Goal: Task Accomplishment & Management: Manage account settings

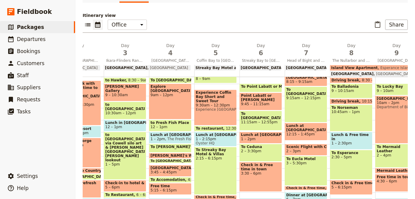
scroll to position [121, 0]
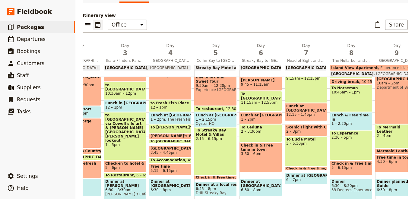
click at [373, 131] on div "To Madura 6:30 – 8:30am (WA TIME) To Caiguna 6:45 – 8:30am Driving break 8:30 –…" at bounding box center [352, 101] width 45 height 290
select select "8"
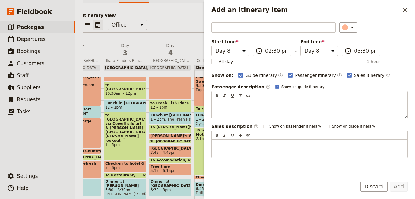
scroll to position [64, 0]
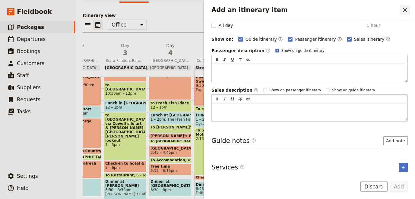
click at [408, 7] on icon "Close drawer" at bounding box center [404, 9] width 7 height 7
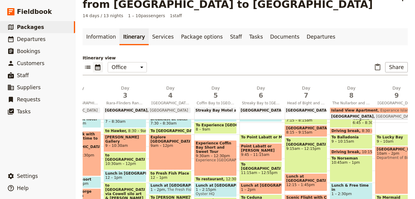
scroll to position [0, 0]
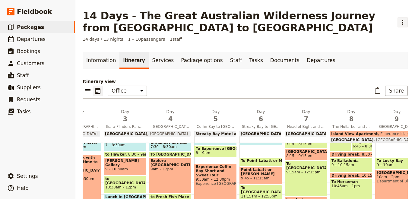
click at [401, 22] on icon "Actions" at bounding box center [402, 22] width 7 height 7
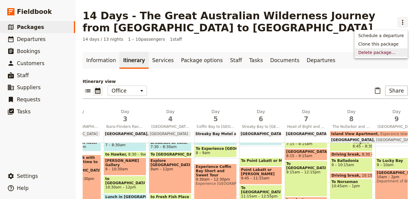
click at [311, 102] on div "Itinerary view ​ ​ Office Guide Passenger Sales ​ Share Day 1 [GEOGRAPHIC_DATA]…" at bounding box center [245, 180] width 325 height 205
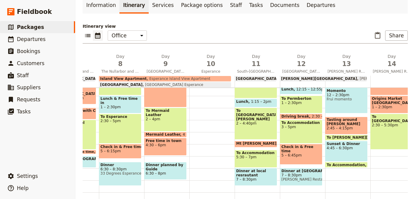
scroll to position [0, 326]
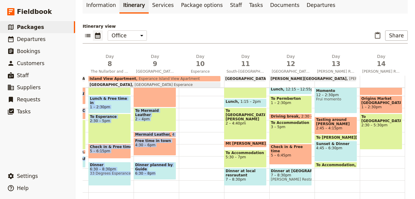
drag, startPoint x: 304, startPoint y: 188, endPoint x: 198, endPoint y: 161, distance: 109.8
click at [198, 161] on div "1 am 2 am 3 am 4 am 5 am 6 am 7 am 8 am 9 am 10 am 11 am 12 pm 1 pm 2 pm 3 pm 4…" at bounding box center [81, 84] width 649 height 290
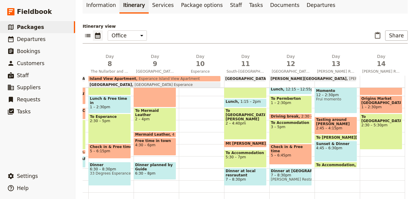
click at [196, 146] on div at bounding box center [201, 84] width 45 height 290
select select "10"
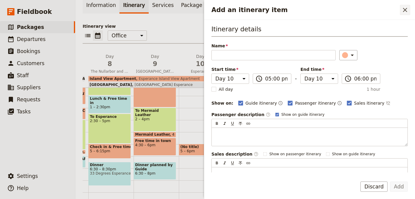
click at [404, 8] on icon "Close drawer" at bounding box center [404, 9] width 7 height 7
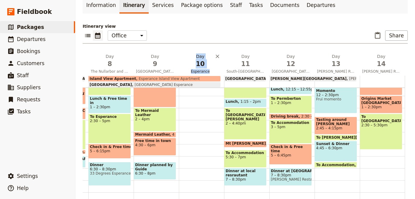
drag, startPoint x: 155, startPoint y: 65, endPoint x: 218, endPoint y: 70, distance: 63.3
click at [218, 70] on div "Day 1 [GEOGRAPHIC_DATA] to Ikara-Flinders Ranges Day 2 Ikara-[GEOGRAPHIC_DATA] …" at bounding box center [81, 64] width 649 height 22
click at [188, 122] on div at bounding box center [201, 84] width 45 height 290
select select "10"
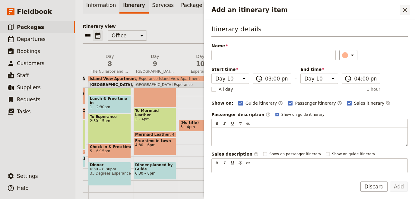
click at [404, 12] on icon "Close drawer" at bounding box center [404, 9] width 7 height 7
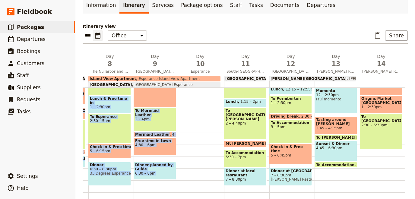
scroll to position [0, 0]
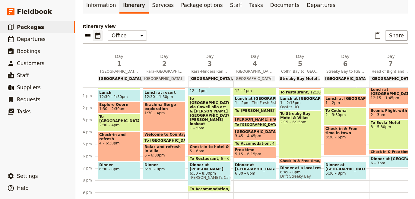
drag, startPoint x: 186, startPoint y: 190, endPoint x: -46, endPoint y: 192, distance: 232.0
click at [83, 192] on div "1 am 2 am 3 am 4 am 5 am 6 am 7 am 8 am 9 am 10 am 11 am 12 pm 1 pm 2 pm 3 pm 4…" at bounding box center [407, 158] width 649 height 141
click at [290, 186] on div "Breakfast at Hotel 7 – 8am To Experience [GEOGRAPHIC_DATA] 8 – 9am Experience […" at bounding box center [301, 84] width 45 height 290
select select "5"
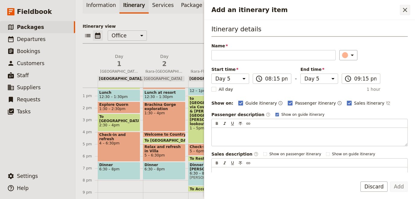
click at [405, 13] on icon "Close drawer" at bounding box center [404, 9] width 7 height 7
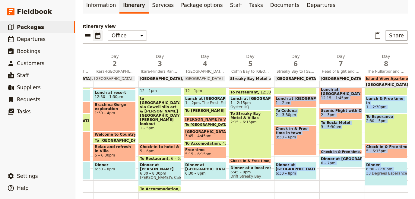
scroll to position [0, 78]
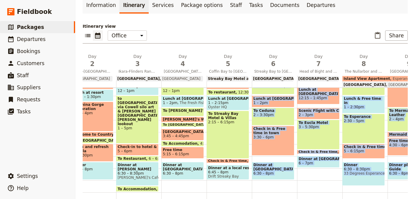
drag, startPoint x: 361, startPoint y: 189, endPoint x: 410, endPoint y: 175, distance: 51.1
click at [415, 177] on div "1 am 2 am 3 am 4 am 5 am 6 am 7 am 8 am 9 am 10 am 11 am 12 pm 1 pm 2 pm 3 pm 4…" at bounding box center [335, 84] width 649 height 290
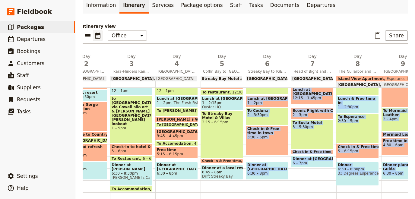
click at [316, 79] on span "[GEOGRAPHIC_DATA]" at bounding box center [313, 79] width 43 height 4
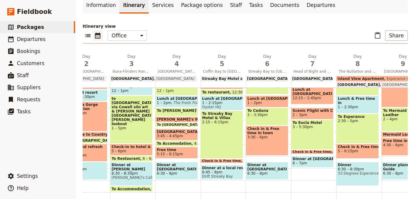
select select "7"
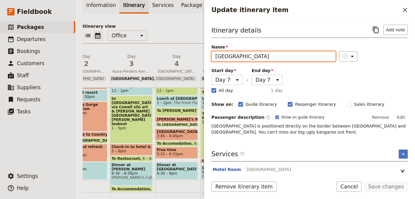
drag, startPoint x: 285, startPoint y: 57, endPoint x: 97, endPoint y: 54, distance: 188.0
click at [211, 54] on input "[GEOGRAPHIC_DATA]" at bounding box center [273, 56] width 124 height 10
type input "Eucla Motel"
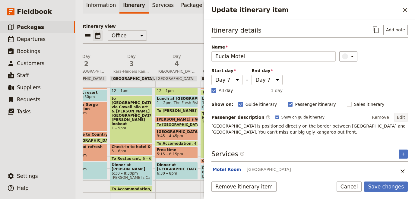
click at [400, 115] on button "Edit" at bounding box center [401, 117] width 14 height 9
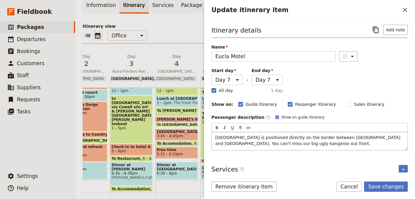
click at [300, 141] on span "[GEOGRAPHIC_DATA] is positioned directly on the border between [GEOGRAPHIC_DATA…" at bounding box center [308, 140] width 186 height 11
drag, startPoint x: 321, startPoint y: 143, endPoint x: 151, endPoint y: 127, distance: 171.2
click at [212, 132] on div "[GEOGRAPHIC_DATA] is positioned directly on the border between [GEOGRAPHIC_DATA…" at bounding box center [310, 141] width 196 height 18
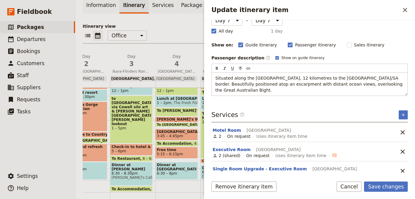
scroll to position [60, 0]
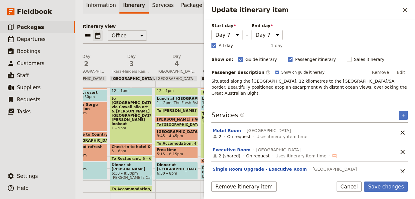
click at [222, 147] on button "Executive Room" at bounding box center [232, 150] width 38 height 6
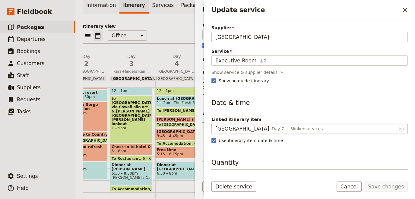
click at [276, 129] on div "[GEOGRAPHIC_DATA] Day 7 3 linked services" at bounding box center [305, 128] width 181 height 7
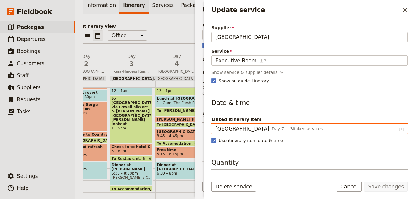
click at [215, 124] on input "[GEOGRAPHIC_DATA]" at bounding box center [215, 124] width 0 height 0
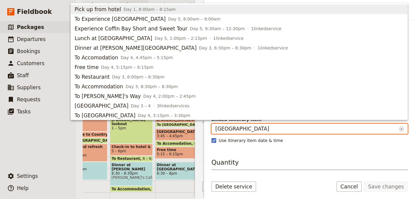
click at [276, 129] on input "[GEOGRAPHIC_DATA]" at bounding box center [305, 128] width 181 height 7
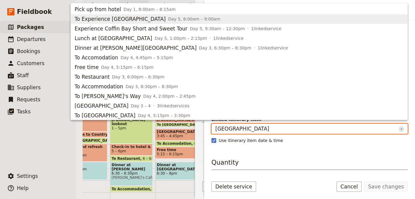
scroll to position [224, 0]
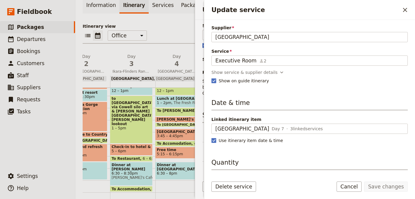
click at [410, 133] on div "Supplier [GEOGRAPHIC_DATA] Border Village Roadhouse Service Executive Room 2 Ex…" at bounding box center [309, 96] width 211 height 153
click at [403, 8] on icon "Close drawer" at bounding box center [404, 9] width 7 height 7
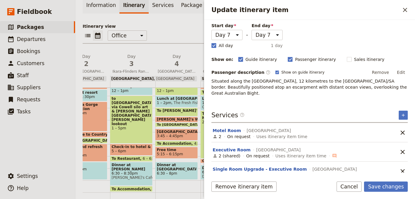
scroll to position [45, 0]
click at [349, 186] on button "Cancel" at bounding box center [349, 187] width 25 height 10
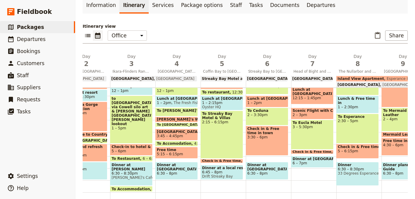
click at [303, 79] on span "[GEOGRAPHIC_DATA]" at bounding box center [313, 79] width 43 height 4
select select "7"
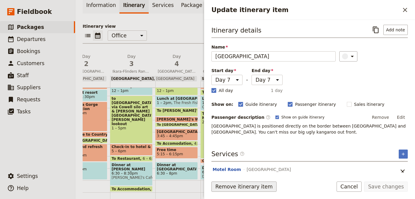
click at [259, 190] on button "Remove itinerary item" at bounding box center [243, 187] width 65 height 10
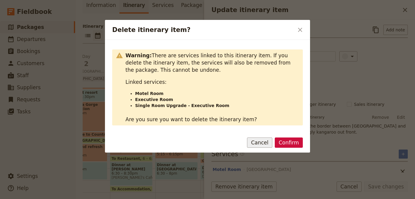
click at [257, 144] on button "Cancel" at bounding box center [259, 143] width 25 height 10
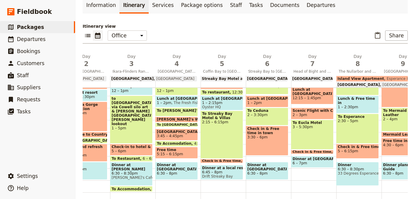
click at [320, 78] on span "[GEOGRAPHIC_DATA]" at bounding box center [313, 79] width 43 height 4
select select "7"
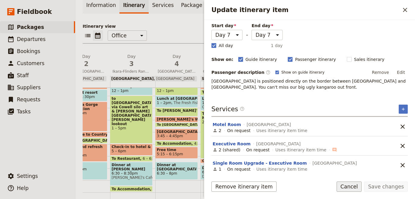
click at [352, 190] on button "Cancel" at bounding box center [349, 187] width 25 height 10
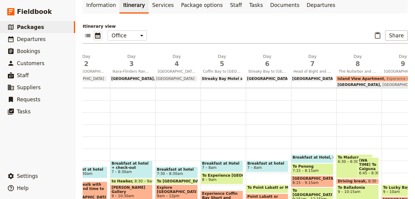
scroll to position [11, 0]
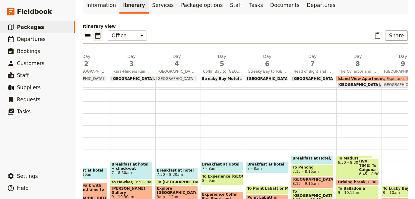
click at [346, 84] on span "[GEOGRAPHIC_DATA]" at bounding box center [359, 85] width 43 height 4
select select "8"
select select "10"
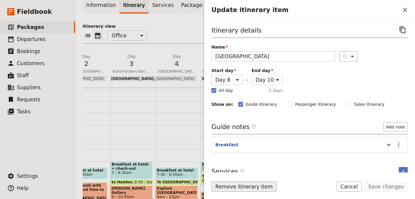
click at [233, 190] on button "Remove itinerary item" at bounding box center [243, 187] width 65 height 10
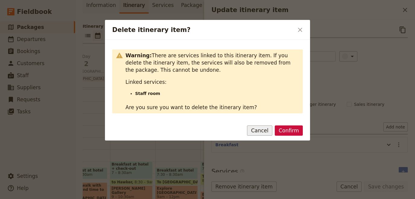
click at [260, 130] on button "Cancel" at bounding box center [259, 130] width 25 height 10
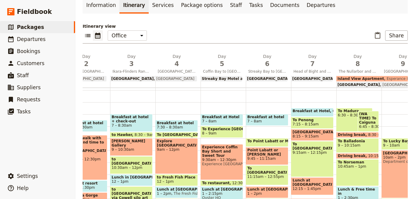
scroll to position [38, 0]
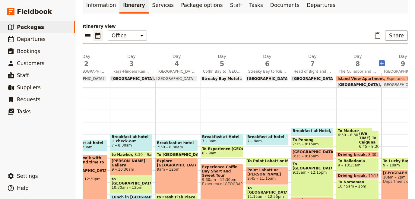
click at [382, 63] on icon "Add before day 9" at bounding box center [382, 64] width 4 height 4
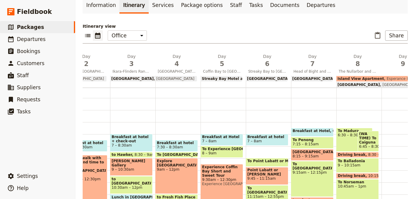
click at [395, 113] on div at bounding box center [404, 195] width 45 height 290
select select "9"
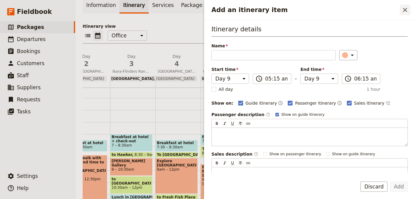
click at [405, 10] on icon "Close drawer" at bounding box center [405, 10] width 4 height 4
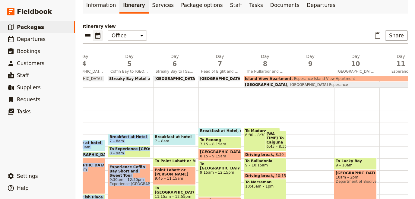
drag, startPoint x: 253, startPoint y: 115, endPoint x: 381, endPoint y: 119, distance: 128.3
click at [415, 125] on div "1 am 2 am 3 am 4 am 5 am 6 am 7 am 8 am 9 am 10 am 11 am 12 pm 1 pm 2 pm 3 pm 4…" at bounding box center [259, 195] width 694 height 290
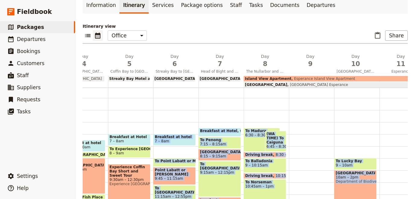
scroll to position [0, 192]
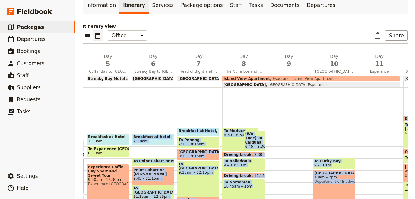
click at [285, 119] on div at bounding box center [290, 195] width 45 height 290
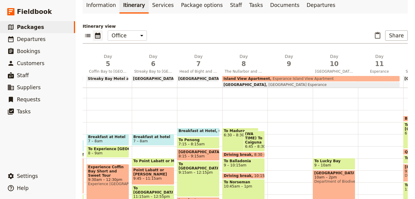
select select "9"
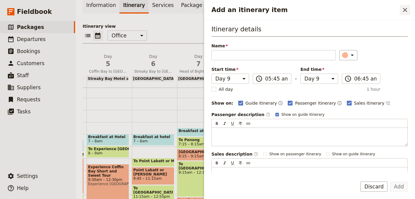
click at [401, 11] on button "​" at bounding box center [405, 10] width 10 height 10
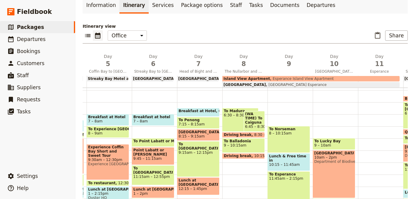
scroll to position [66, 0]
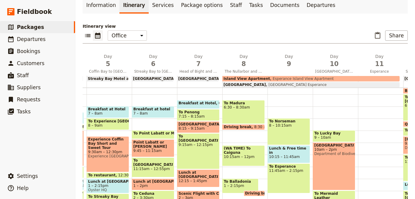
click at [235, 145] on div "(WA TIME) To Caiguna 10:15am – 12pm" at bounding box center [243, 155] width 43 height 21
select select "8"
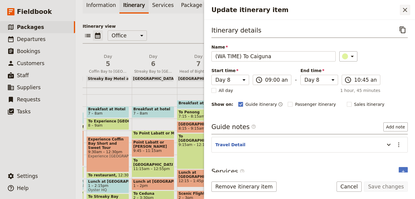
click at [405, 8] on icon "Close drawer" at bounding box center [404, 9] width 7 height 7
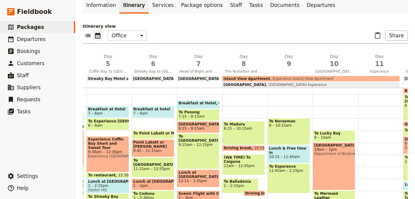
click at [228, 111] on div "To Madura 8:15 – 10:15am Driving break 10:15 – 10:45am (WA TIME) To [GEOGRAPHIC…" at bounding box center [244, 167] width 45 height 290
select select "8"
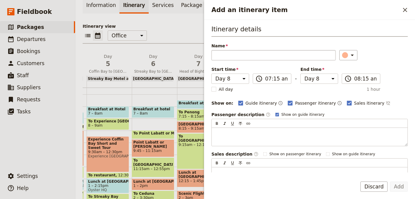
click at [238, 56] on input "Name" at bounding box center [273, 55] width 124 height 10
type input "Breakfast"
click at [344, 55] on div "Add an itinerary item" at bounding box center [345, 55] width 6 height 6
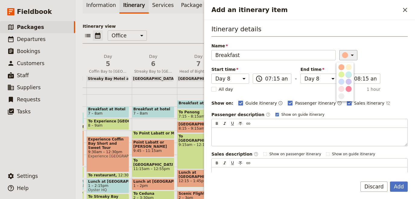
click at [351, 73] on button "button" at bounding box center [348, 74] width 7 height 7
click at [402, 187] on button "Add" at bounding box center [399, 187] width 18 height 10
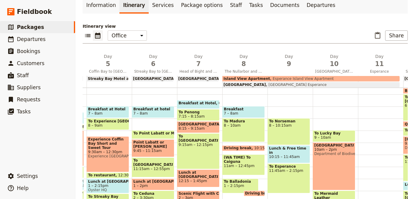
click at [242, 149] on span at bounding box center [244, 149] width 42 height 2
select select "8"
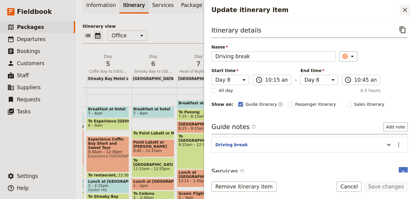
click at [406, 11] on icon "Close drawer" at bounding box center [405, 10] width 4 height 4
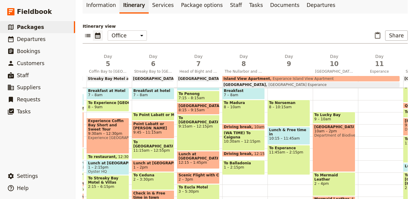
scroll to position [94, 0]
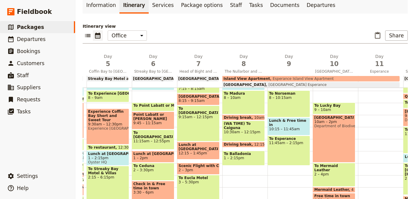
click at [233, 130] on span "10:30am – 12:15pm" at bounding box center [244, 132] width 40 height 4
select select "8"
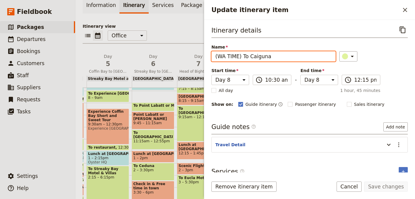
drag, startPoint x: 239, startPoint y: 57, endPoint x: 201, endPoint y: 56, distance: 38.3
click at [211, 56] on input "(WA TIME) To Caiguna" at bounding box center [273, 56] width 124 height 10
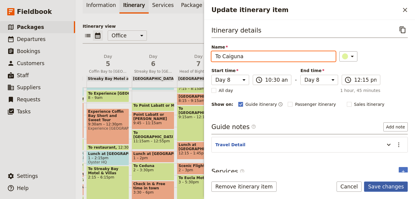
type input "To Caiguna"
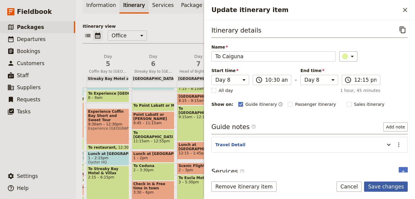
click at [383, 184] on button "Save changes" at bounding box center [386, 187] width 44 height 10
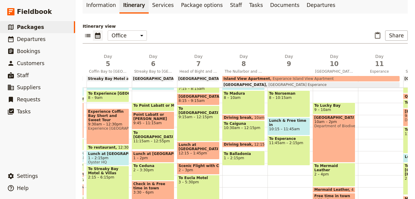
click at [238, 94] on span "To Madura" at bounding box center [244, 93] width 40 height 4
select select "8"
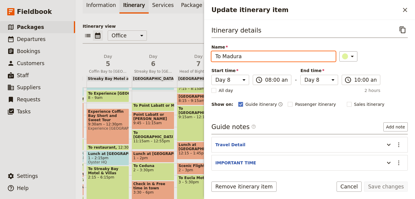
click at [214, 57] on input "To Madura" at bounding box center [273, 56] width 124 height 10
paste input "(WA TIME)"
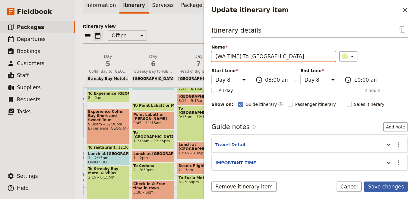
type input "(WA TIME) To [GEOGRAPHIC_DATA]"
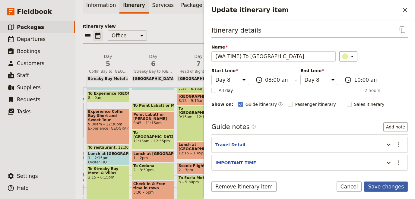
click at [385, 184] on button "Save changes" at bounding box center [386, 187] width 44 height 10
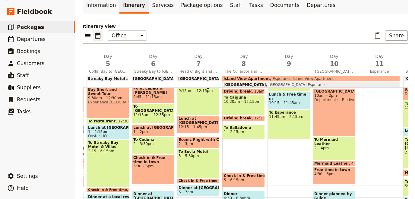
scroll to position [149, 0]
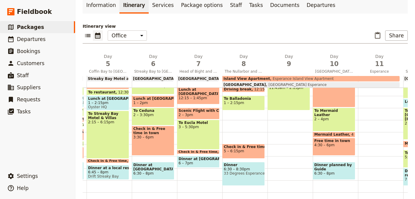
click at [179, 152] on span at bounding box center [198, 152] width 42 height 2
select select "7"
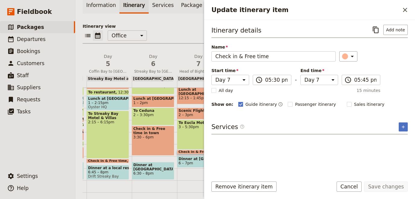
click at [210, 57] on div "Itinerary details ​ Add note Name Check in & Free time ​ Start time Day 1 Day 2…" at bounding box center [309, 96] width 211 height 153
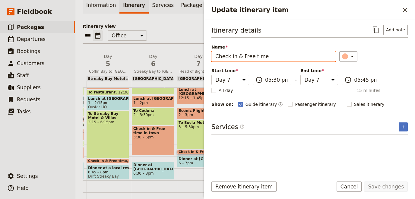
click at [215, 56] on input "Check in & Free time" at bounding box center [273, 56] width 124 height 10
paste input "(WA TIME)"
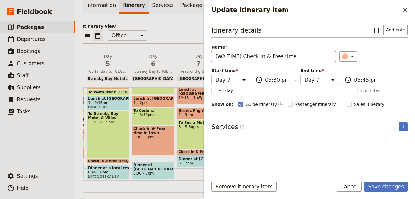
click at [223, 56] on input "(WA TIME) Check in & Free time" at bounding box center [273, 56] width 124 height 10
click at [222, 55] on input "(Eucla TIME) Check in & Free time" at bounding box center [273, 56] width 124 height 10
type input "(WA TIME) Check in & Free time"
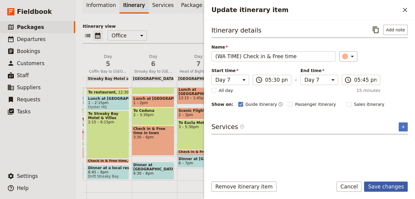
click at [381, 184] on button "Save changes" at bounding box center [386, 187] width 44 height 10
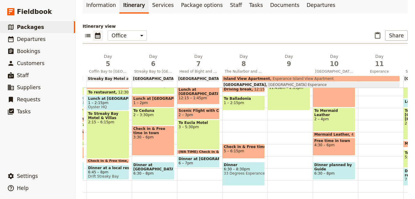
click at [193, 135] on div "To Eucla Motel 3 – 5:30pm" at bounding box center [198, 135] width 43 height 30
select select "7"
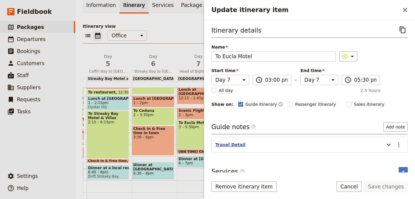
click at [232, 144] on button "Travel Detail" at bounding box center [230, 145] width 30 height 6
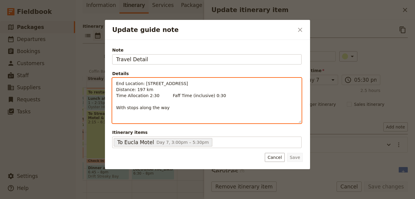
click at [177, 103] on p "End Location: [STREET_ADDRESS] Distance: 197 km Time Allocation 2:30 Faff Time …" at bounding box center [207, 96] width 182 height 30
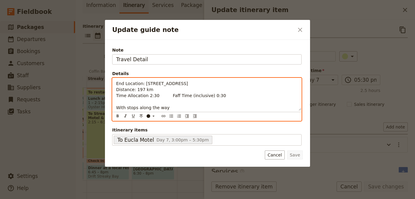
click at [176, 107] on p "End Location: [STREET_ADDRESS] Distance: 197 km Time Allocation 2:30 Faff Time …" at bounding box center [207, 96] width 182 height 30
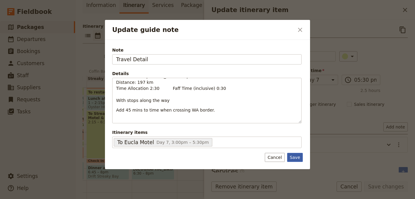
scroll to position [7, 0]
click at [298, 156] on button "Save" at bounding box center [295, 157] width 16 height 9
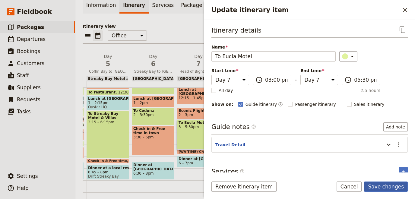
click at [384, 187] on button "Save changes" at bounding box center [386, 187] width 44 height 10
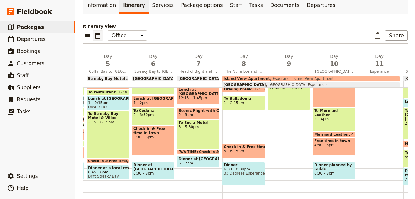
click at [205, 159] on span "Dinner at [GEOGRAPHIC_DATA]" at bounding box center [199, 159] width 40 height 4
select select "7"
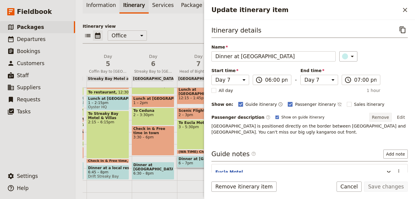
click at [387, 116] on button "Remove" at bounding box center [380, 117] width 23 height 9
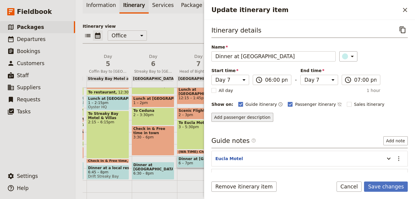
click at [247, 114] on button "Add passenger description" at bounding box center [242, 117] width 62 height 9
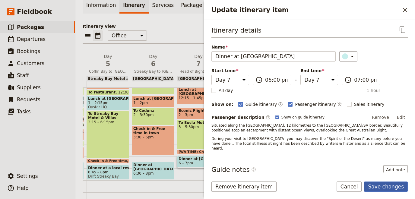
click at [379, 188] on button "Save changes" at bounding box center [386, 187] width 44 height 10
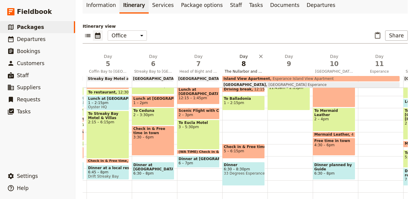
click at [243, 67] on span "8" at bounding box center [244, 63] width 38 height 9
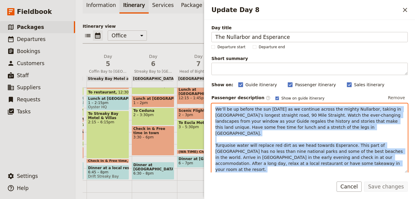
drag, startPoint x: 277, startPoint y: 171, endPoint x: 164, endPoint y: 74, distance: 148.9
click at [212, 104] on div "We’ll be up before the sun [DATE] as we continue across the mighty Nullarbor, t…" at bounding box center [310, 138] width 196 height 69
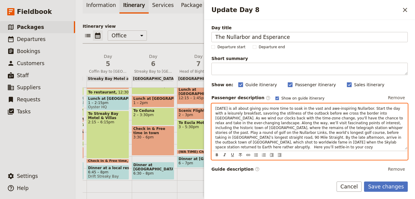
click at [291, 149] on p "[DATE] is all about giving you more time to soak in the vast and awe-inspiring …" at bounding box center [309, 132] width 189 height 53
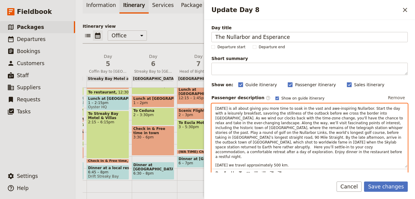
click at [324, 125] on span "[DATE] is all about giving you more time to soak in the vast and awe-inspiring …" at bounding box center [309, 132] width 189 height 52
click at [334, 131] on span "[DATE] is all about giving you more time to soak in the vast and awe-inspiring …" at bounding box center [309, 132] width 189 height 52
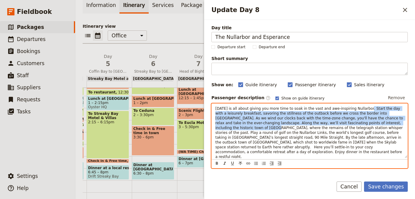
drag, startPoint x: 359, startPoint y: 124, endPoint x: 355, endPoint y: 109, distance: 14.9
click at [355, 109] on span "[DATE] is all about giving you more time to soak in the vast and awe-inspiring …" at bounding box center [309, 132] width 189 height 52
click at [357, 121] on span "[DATE] is all about giving you more time to soak in the vast and awe-inspiring …" at bounding box center [309, 132] width 189 height 52
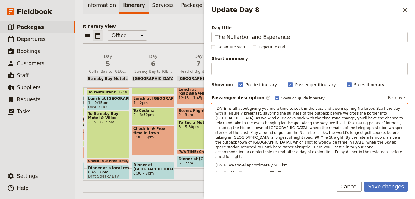
click at [232, 123] on span "[DATE] is all about giving you more time to soak in the vast and awe-inspiring …" at bounding box center [309, 132] width 189 height 52
click at [286, 122] on span "[DATE] is all about giving you more time to soak in the vast and awe-inspiring …" at bounding box center [309, 132] width 189 height 52
drag, startPoint x: 305, startPoint y: 122, endPoint x: 319, endPoint y: 122, distance: 13.9
click at [319, 122] on span "[DATE] is all about giving you more time to soak in the vast and awe-inspiring …" at bounding box center [309, 132] width 189 height 52
click at [340, 122] on span "[DATE] is all about giving you more time to soak in the vast and awe-inspiring …" at bounding box center [309, 132] width 189 height 52
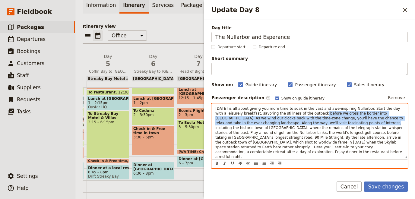
drag, startPoint x: 290, startPoint y: 112, endPoint x: 302, endPoint y: 124, distance: 16.9
click at [302, 124] on span "[DATE] is all about giving you more time to soak in the vast and awe-inspiring …" at bounding box center [309, 132] width 189 height 52
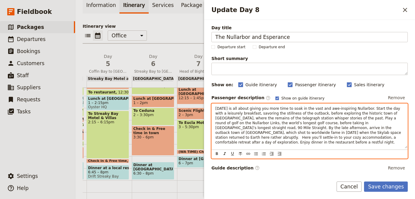
click at [358, 122] on span "[DATE] is all about giving you more time to soak in the vast and awe-inspiring …" at bounding box center [308, 125] width 187 height 38
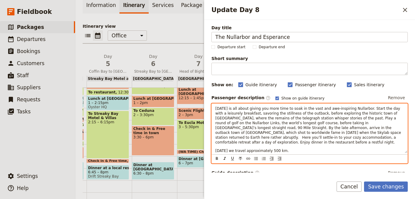
click at [347, 123] on span "[DATE] is all about giving you more time to soak in the vast and awe-inspiring …" at bounding box center [308, 125] width 187 height 38
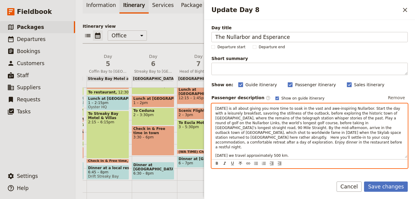
click at [341, 138] on p "[DATE] is all about giving you more time to soak in the vast and awe-inspiring …" at bounding box center [309, 127] width 189 height 43
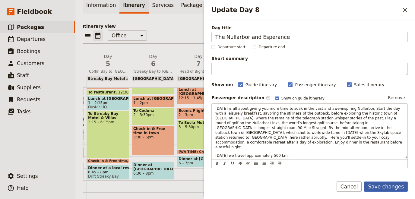
click at [376, 184] on button "Save changes" at bounding box center [386, 187] width 44 height 10
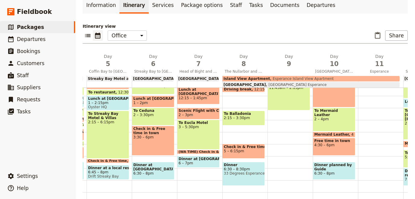
scroll to position [140, 0]
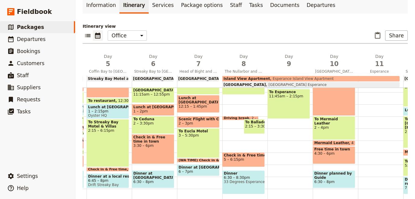
click at [253, 100] on div "Breakfast 7 – 8am (WA TIME) To Madura 8 – 10am Driving break 10am To [GEOGRAPHI…" at bounding box center [244, 93] width 45 height 290
select select "8"
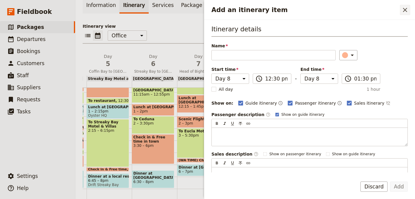
click at [405, 11] on icon "Close drawer" at bounding box center [404, 9] width 7 height 7
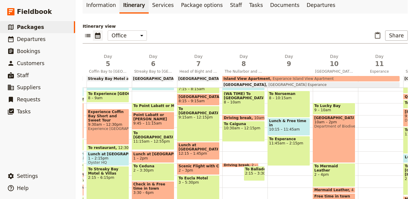
scroll to position [85, 0]
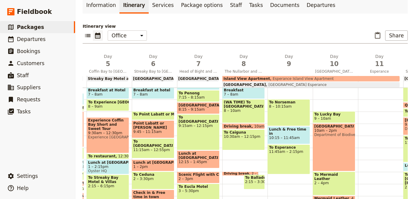
click at [249, 135] on span "10:30am – 12:15pm" at bounding box center [244, 137] width 40 height 4
select select "8"
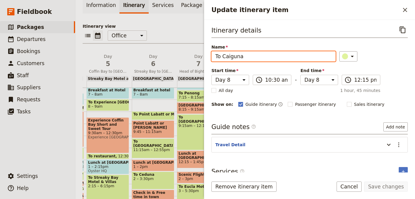
click at [233, 53] on input "To Caiguna" at bounding box center [273, 56] width 124 height 10
type input "To Balladonia"
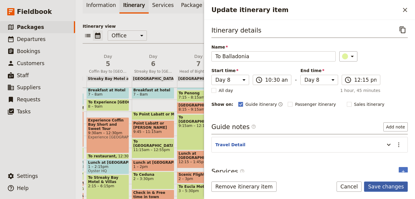
click at [377, 185] on button "Save changes" at bounding box center [386, 187] width 44 height 10
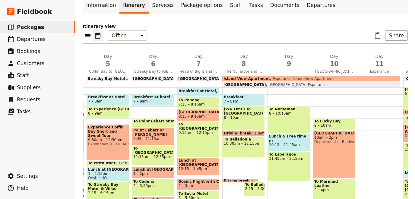
scroll to position [113, 0]
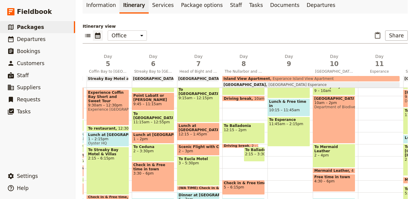
click at [234, 99] on span at bounding box center [244, 100] width 42 height 2
select select "8"
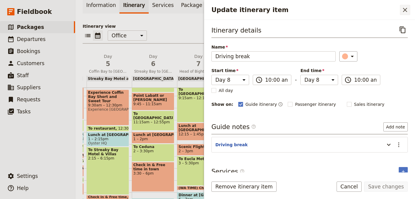
click at [407, 9] on icon "Close drawer" at bounding box center [404, 9] width 7 height 7
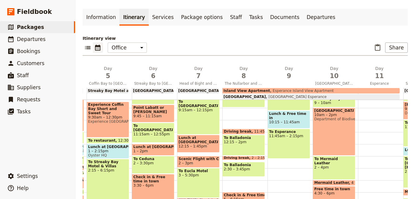
click at [233, 157] on span at bounding box center [244, 158] width 42 height 2
select select "8"
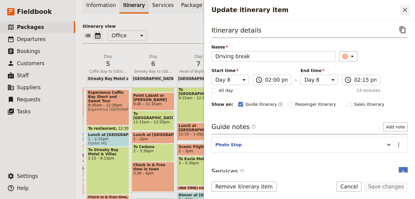
click at [401, 13] on button "​" at bounding box center [405, 10] width 10 height 10
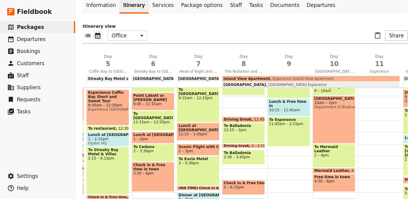
click at [253, 149] on div "Breakfast 7 – 8am (WA TIME) To [GEOGRAPHIC_DATA] 8 – 10am Driving break 11:45am…" at bounding box center [244, 120] width 45 height 290
select select "8"
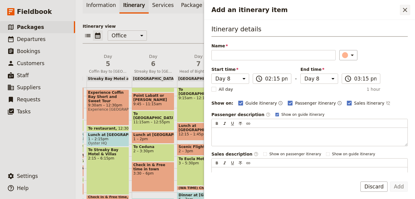
click at [405, 8] on icon "Close drawer" at bounding box center [404, 9] width 7 height 7
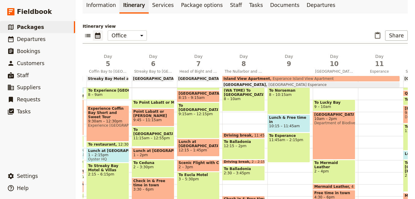
scroll to position [85, 0]
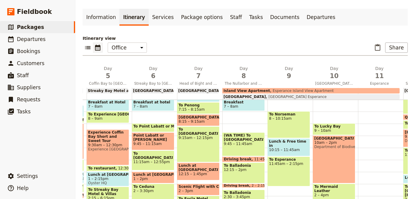
click at [232, 105] on div "Breakfast 7 – 8am (WA TIME) To [GEOGRAPHIC_DATA] 9:45 – 11:45am Driving break 1…" at bounding box center [244, 160] width 45 height 290
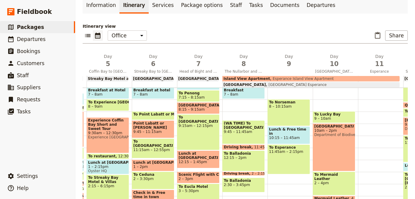
click at [234, 109] on div "Breakfast 7 – 8am (WA TIME) To [GEOGRAPHIC_DATA] 9:45 – 11:45am Driving break 1…" at bounding box center [244, 148] width 45 height 290
select select "8"
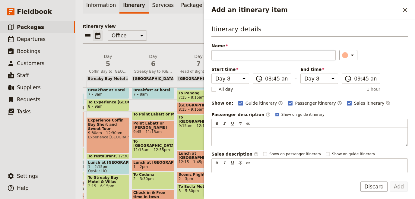
click at [242, 55] on input "Name" at bounding box center [273, 55] width 124 height 10
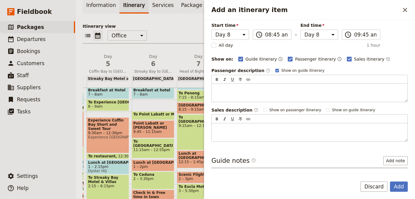
scroll to position [64, 0]
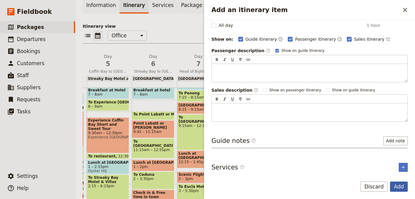
type input "Explore Eucla"
click at [399, 187] on button "Add" at bounding box center [399, 187] width 18 height 10
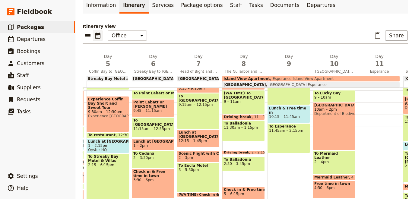
scroll to position [113, 0]
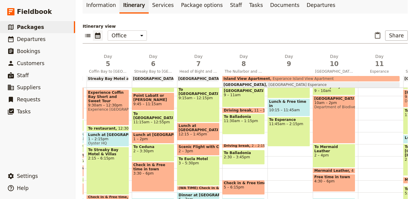
click at [239, 145] on span at bounding box center [244, 146] width 42 height 2
select select "8"
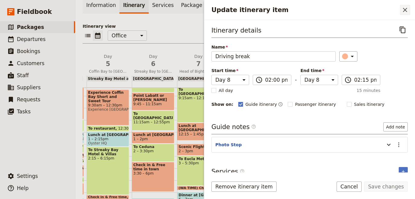
click at [405, 12] on icon "Close drawer" at bounding box center [404, 9] width 7 height 7
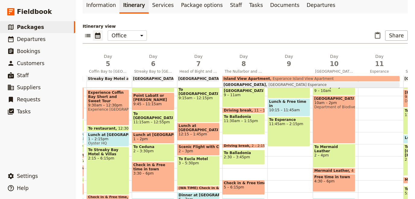
click at [236, 119] on span "11:30am – 1:15pm" at bounding box center [244, 121] width 40 height 4
select select "8"
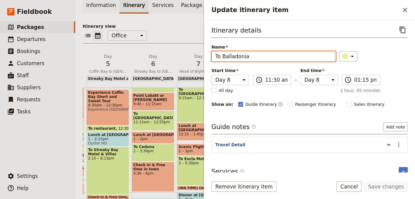
click at [234, 55] on input "To Balladonia" at bounding box center [273, 56] width 124 height 10
click at [234, 54] on input "To Balladonia" at bounding box center [273, 56] width 124 height 10
type input "To Caiguna"
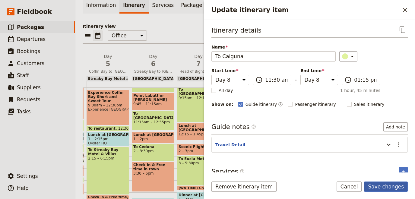
click at [391, 186] on button "Save changes" at bounding box center [386, 187] width 44 height 10
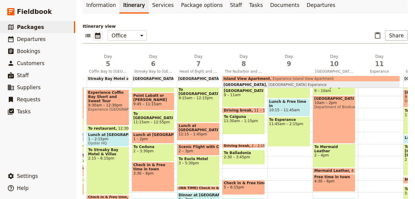
click at [247, 141] on div "Breakfast 7 – 8am Explore Eucla 8 – 9am ([GEOGRAPHIC_DATA] TIME) To [GEOGRAPHIC…" at bounding box center [244, 120] width 45 height 290
select select "8"
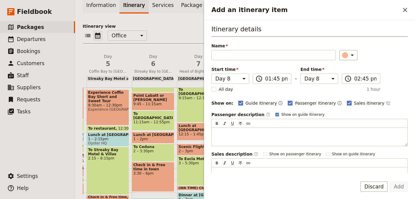
click at [311, 47] on span "Name" at bounding box center [273, 46] width 124 height 6
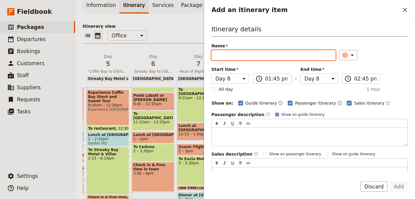
click at [311, 50] on input "Name" at bounding box center [273, 55] width 124 height 10
click at [305, 53] on input "Name" at bounding box center [273, 55] width 124 height 10
type input "Lunch stop"
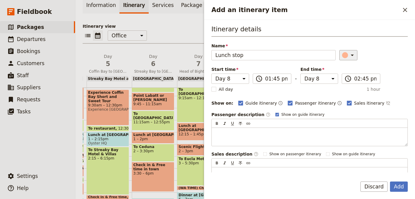
click at [342, 54] on div "Add an itinerary item" at bounding box center [345, 55] width 6 height 6
click at [350, 74] on div "button" at bounding box center [349, 74] width 6 height 6
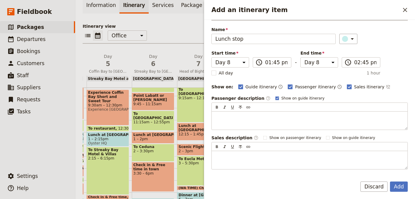
scroll to position [64, 0]
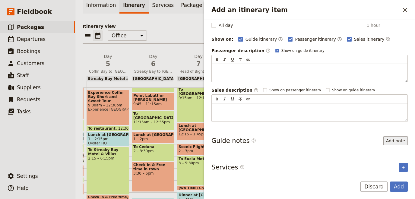
click at [395, 140] on button "Add note" at bounding box center [395, 140] width 24 height 9
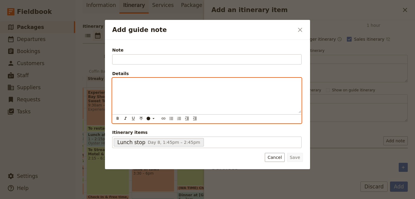
click at [173, 92] on div "Add guide note" at bounding box center [207, 95] width 189 height 35
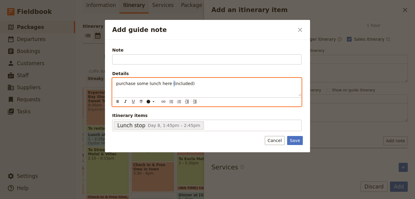
click at [167, 84] on span "purchase some lunch here (included)" at bounding box center [155, 83] width 78 height 5
click at [113, 84] on div "purchase some lunch at [GEOGRAPHIC_DATA] or elsewhere" at bounding box center [207, 87] width 189 height 18
click at [120, 84] on span "purchase some lunch at [GEOGRAPHIC_DATA] or elsewhere" at bounding box center [178, 83] width 125 height 5
click at [232, 85] on p "purchase some lunch at [GEOGRAPHIC_DATA] or elsewhere" at bounding box center [207, 84] width 182 height 6
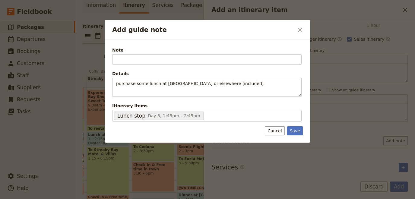
click at [296, 140] on div "Note Please fill out this field. Details purchase some lunch at [GEOGRAPHIC_DAT…" at bounding box center [207, 91] width 205 height 103
click at [295, 130] on button "Save" at bounding box center [295, 130] width 16 height 9
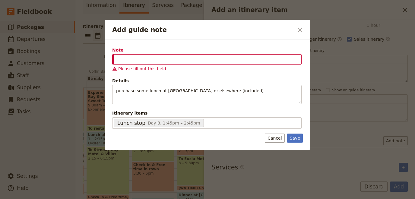
click at [159, 54] on div "Note Please fill out this field." at bounding box center [206, 59] width 189 height 25
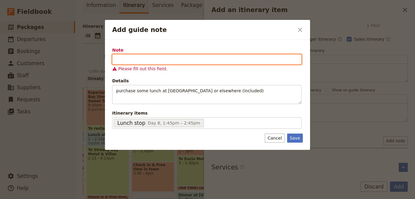
click at [149, 60] on input "Note" at bounding box center [206, 59] width 189 height 10
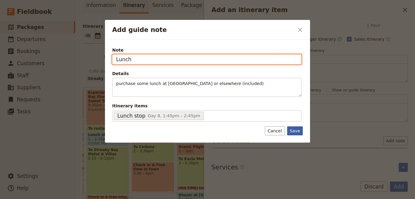
type input "Lunch"
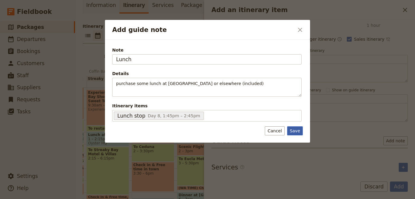
click at [297, 129] on button "Save" at bounding box center [295, 130] width 16 height 9
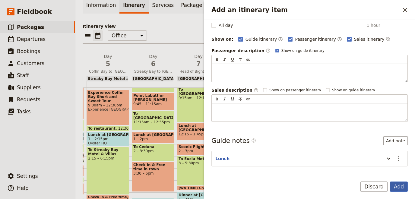
click at [397, 187] on button "Add" at bounding box center [399, 187] width 18 height 10
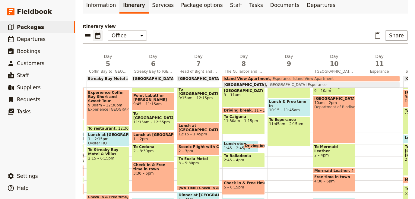
click at [261, 146] on span at bounding box center [254, 146] width 21 height 2
select select "8"
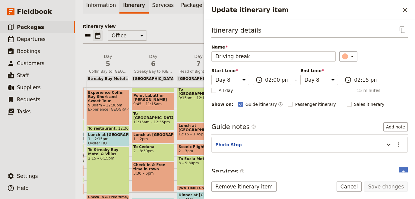
click at [240, 142] on header "Photo Stop" at bounding box center [298, 145] width 166 height 7
click at [235, 143] on button "Photo Stop" at bounding box center [228, 145] width 26 height 6
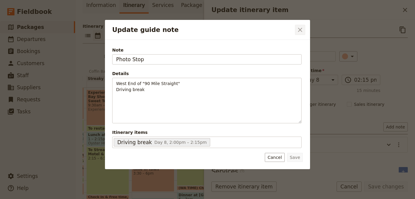
click at [300, 31] on icon "Close dialog" at bounding box center [300, 29] width 7 height 7
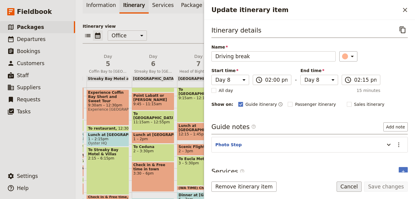
click at [357, 190] on button "Cancel" at bounding box center [349, 187] width 25 height 10
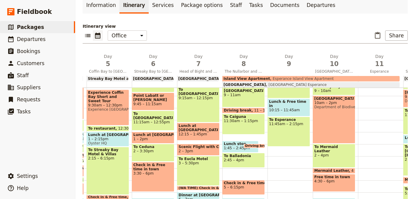
click at [259, 144] on span "Driving break" at bounding box center [259, 146] width 28 height 4
select select "8"
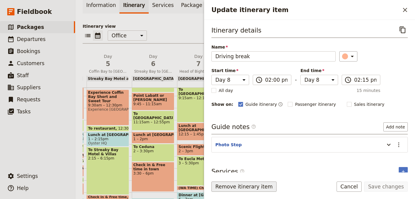
click at [242, 186] on button "Remove itinerary item" at bounding box center [243, 187] width 65 height 10
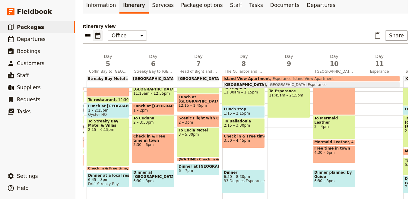
scroll to position [149, 0]
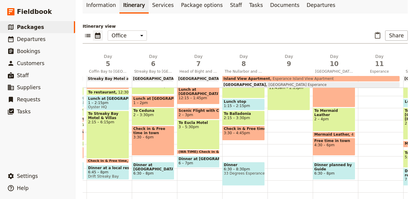
click at [248, 136] on div "Check in & Free time 3:30 – 4:45pm" at bounding box center [243, 133] width 43 height 15
select select "8"
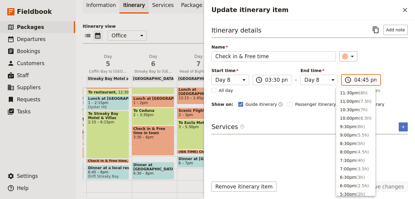
click at [357, 82] on input "04:45 pm" at bounding box center [365, 79] width 22 height 7
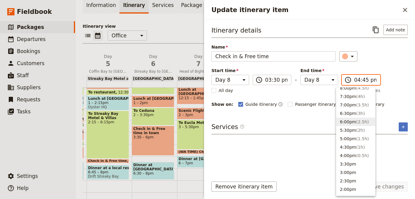
click at [351, 119] on button "6:00pm ( 2.5h )" at bounding box center [355, 122] width 39 height 8
type input "06:00 pm"
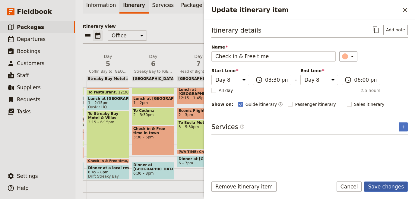
click at [383, 187] on button "Save changes" at bounding box center [386, 187] width 44 height 10
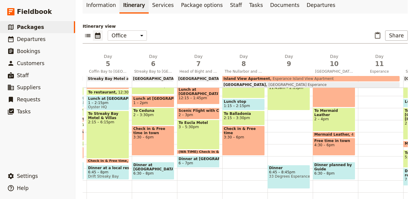
click at [233, 159] on div "Breakfast 7 – 8am Explore Eucla 8 – 9am ([GEOGRAPHIC_DATA] TIME) To [GEOGRAPHIC…" at bounding box center [244, 84] width 45 height 290
select select "8"
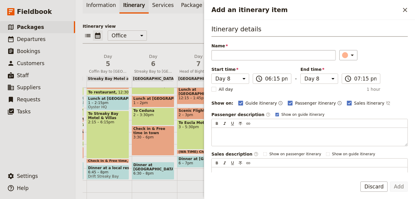
click at [242, 57] on input "Name" at bounding box center [273, 55] width 124 height 10
type input "Dinner - Balladonia restaurant"
click at [344, 55] on div "Add an itinerary item" at bounding box center [345, 55] width 6 height 6
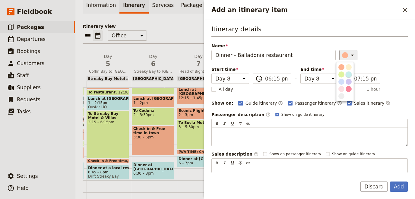
click at [349, 72] on div "button" at bounding box center [349, 74] width 6 height 6
click at [401, 187] on button "Add" at bounding box center [399, 187] width 18 height 10
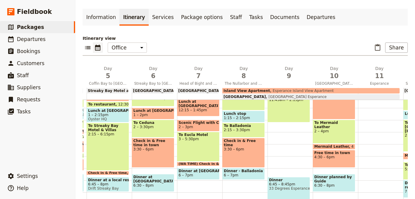
click at [250, 169] on span "Dinner - Balladonia restaurant" at bounding box center [244, 171] width 40 height 4
select select "8"
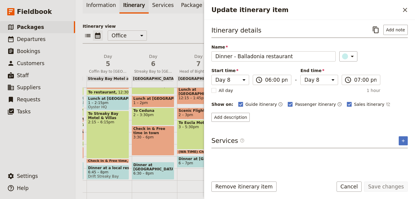
click at [317, 146] on div "Services ​ ​" at bounding box center [309, 142] width 196 height 12
click at [400, 29] on button "Add note" at bounding box center [395, 30] width 24 height 10
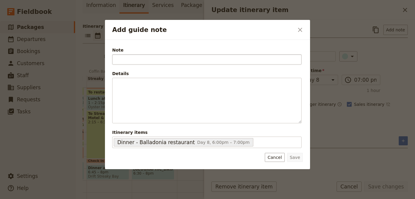
click at [209, 57] on input "Note" at bounding box center [206, 59] width 189 height 10
type input "D"
type input "Dinner"
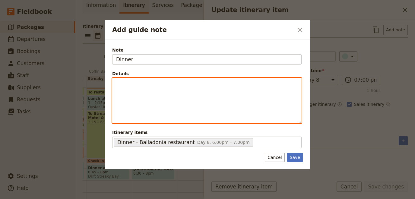
click at [121, 90] on div "Add guide note" at bounding box center [207, 100] width 189 height 45
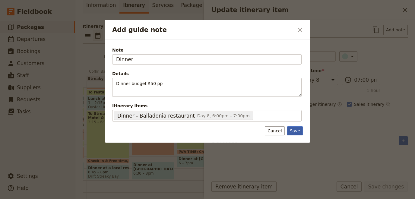
click at [298, 140] on div "Note Dinner Details Dinner budget $50 pp ​ ​ ​ ​ ​ ​ ​ ​ ​ ​ Dinner budget $50 …" at bounding box center [207, 91] width 205 height 103
click at [300, 132] on button "Save" at bounding box center [295, 130] width 16 height 9
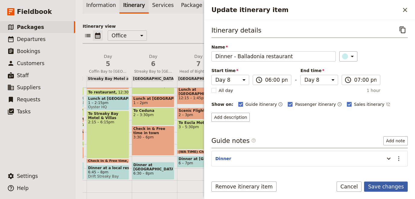
click at [394, 188] on button "Save changes" at bounding box center [386, 187] width 44 height 10
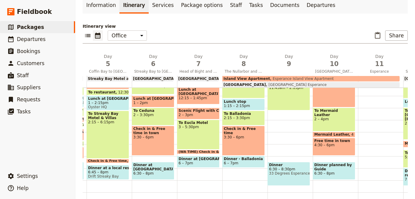
click at [283, 138] on div "To Norseman 8 – 10:15am Lunch & Free time in Norseman 10:15 – 11:45am To Espera…" at bounding box center [290, 84] width 45 height 290
select select "9"
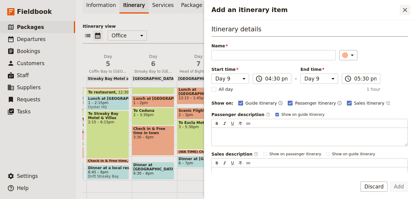
click at [406, 9] on icon "Close drawer" at bounding box center [404, 9] width 7 height 7
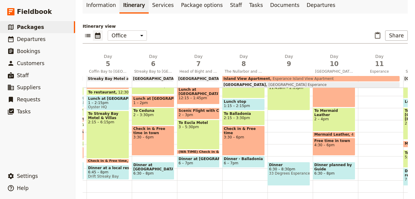
scroll to position [55, 0]
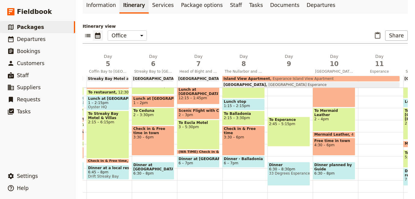
click at [392, 106] on div at bounding box center [380, 84] width 45 height 290
select select "11"
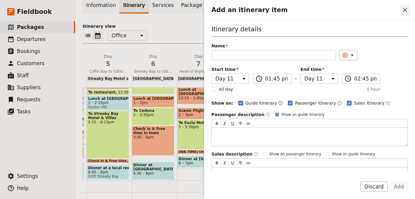
click at [408, 11] on icon "Close drawer" at bounding box center [404, 9] width 7 height 7
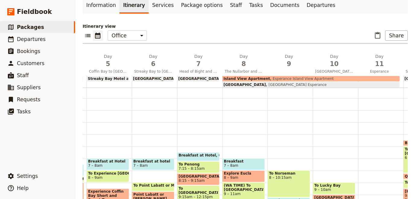
scroll to position [0, 0]
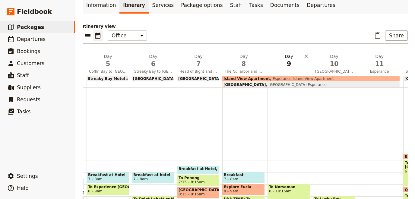
click at [287, 62] on span "9" at bounding box center [289, 63] width 38 height 9
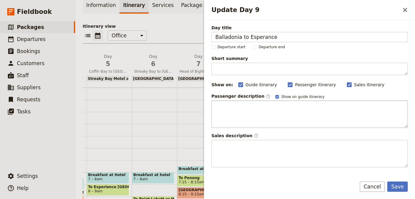
type input "Balladonia to Esperance"
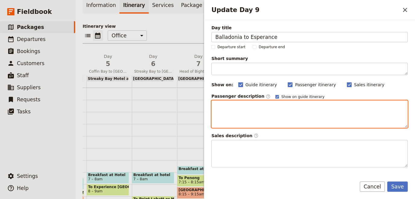
click at [239, 117] on div "Update Day 9" at bounding box center [310, 114] width 196 height 27
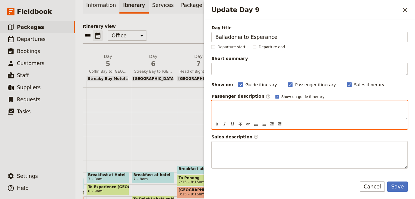
scroll to position [14, 0]
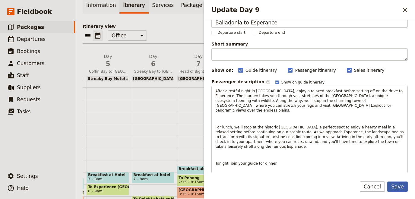
click at [398, 188] on button "Save" at bounding box center [397, 187] width 21 height 10
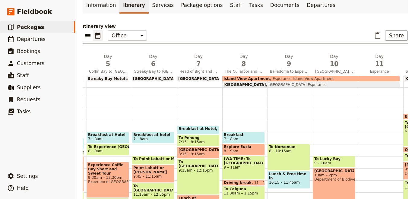
scroll to position [27, 0]
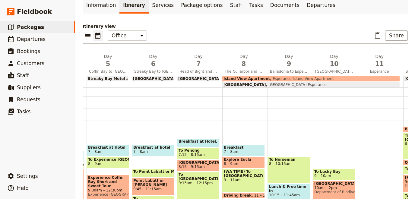
select select "9"
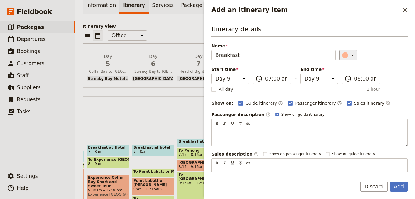
type input "Breakfast"
click at [343, 55] on div "Add an itinerary item" at bounding box center [345, 55] width 6 height 6
click at [347, 73] on div "button" at bounding box center [349, 74] width 6 height 6
click at [397, 189] on button "Add" at bounding box center [399, 187] width 18 height 10
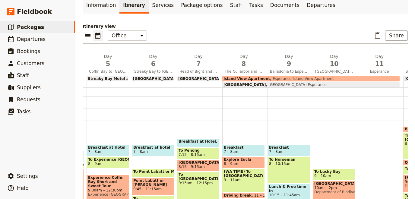
select select "10"
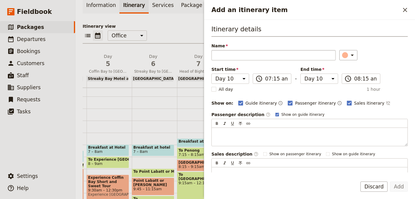
click at [269, 60] on input "Name" at bounding box center [273, 55] width 124 height 10
click at [269, 57] on input "Name" at bounding box center [273, 55] width 124 height 10
type input "Breakfast"
click at [349, 55] on icon "Add an itinerary item" at bounding box center [352, 55] width 7 height 7
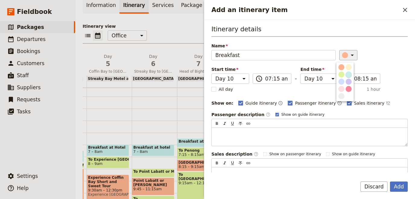
click at [347, 74] on div "button" at bounding box center [349, 74] width 6 height 6
click at [400, 191] on button "Add" at bounding box center [399, 187] width 18 height 10
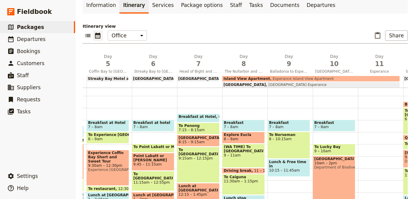
scroll to position [83, 0]
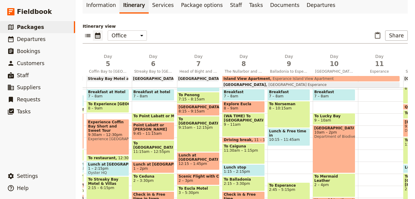
click at [286, 131] on span "Lunch & Free time in [GEOGRAPHIC_DATA]" at bounding box center [289, 133] width 40 height 8
select select "9"
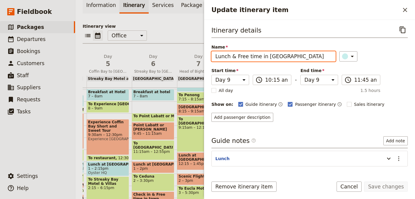
drag, startPoint x: 236, startPoint y: 57, endPoint x: 154, endPoint y: 50, distance: 82.3
click at [211, 51] on input "Lunch & Free time in [GEOGRAPHIC_DATA]" at bounding box center [273, 56] width 124 height 10
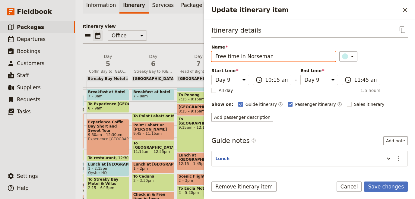
click at [236, 55] on input "Free time in Norseman" at bounding box center [273, 56] width 124 height 10
type input "Free time, then lunch stop in [GEOGRAPHIC_DATA]"
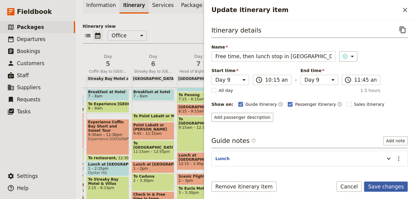
click at [396, 184] on button "Save changes" at bounding box center [386, 187] width 44 height 10
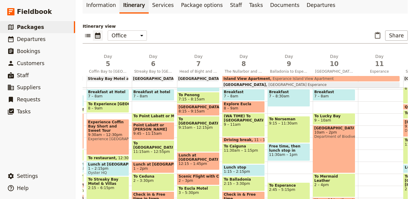
click at [287, 122] on span "9:15 – 11:30am" at bounding box center [289, 123] width 40 height 4
select select "9"
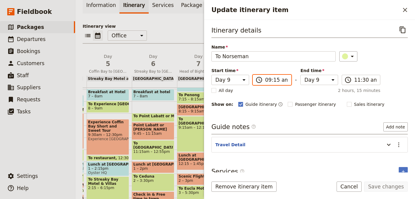
click at [269, 77] on input "09:15 am" at bounding box center [276, 79] width 22 height 7
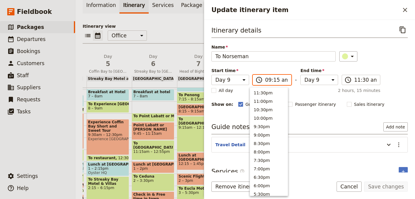
scroll to position [246, 0]
click at [268, 99] on button "8:30am" at bounding box center [269, 100] width 38 height 8
type input "08:30 am"
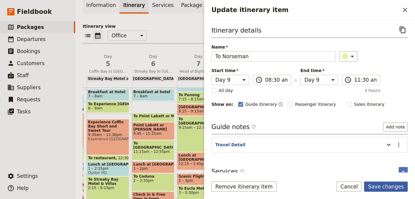
click at [393, 189] on button "Save changes" at bounding box center [386, 187] width 44 height 10
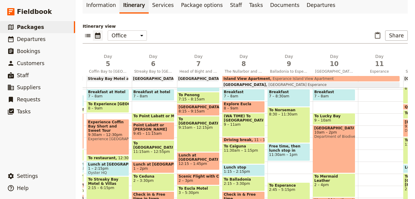
click at [277, 120] on div "To Norseman 8:30 – 11:30am" at bounding box center [289, 125] width 43 height 36
select select "9"
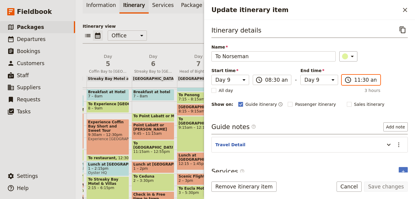
click at [357, 81] on input "11:30 am" at bounding box center [365, 79] width 22 height 7
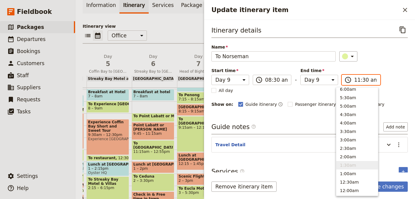
scroll to position [204, 0]
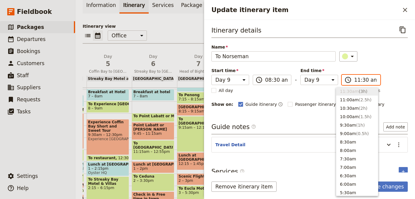
type input "11:00 am"
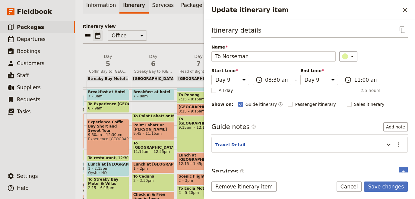
click at [241, 142] on header "Travel Detail" at bounding box center [298, 145] width 166 height 7
click at [389, 145] on icon "Update itinerary item" at bounding box center [389, 145] width 4 height 2
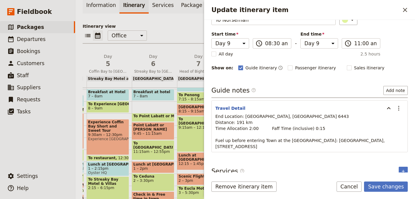
scroll to position [41, 0]
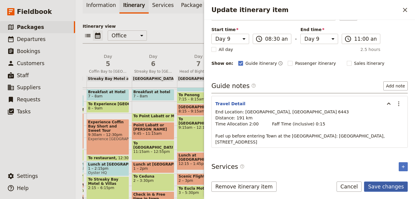
click at [392, 187] on button "Save changes" at bounding box center [386, 187] width 44 height 10
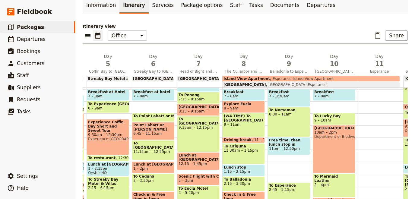
click at [294, 152] on div "Free time, then lunch stop in [GEOGRAPHIC_DATA] 11am – 12:30pm" at bounding box center [289, 146] width 43 height 18
select select "9"
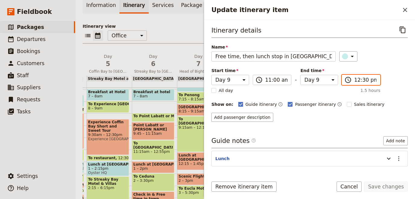
click at [364, 81] on input "12:30 pm" at bounding box center [365, 79] width 22 height 7
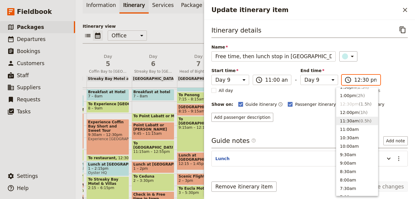
scroll to position [159, 0]
click at [348, 112] on button "1:00pm ( 2h )" at bounding box center [357, 111] width 42 height 8
type input "01:00 pm"
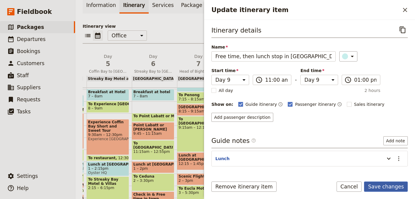
click at [379, 185] on button "Save changes" at bounding box center [386, 187] width 44 height 10
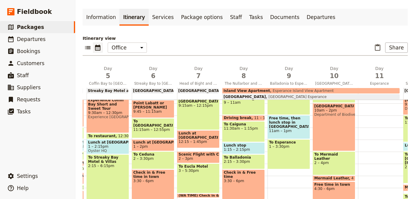
scroll to position [149, 0]
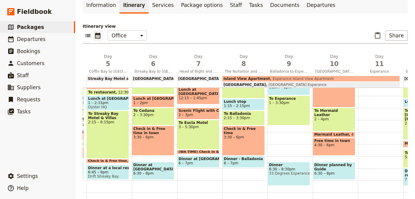
click at [278, 128] on div "Breakfast 7 – 8:30am To Norseman 8:30 – 11am Free time, then lunch stop in Nors…" at bounding box center [290, 84] width 45 height 290
select select "9"
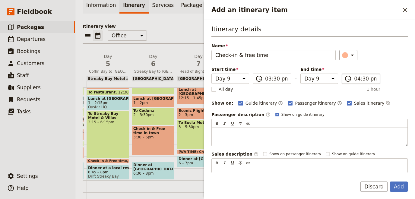
type input "Check-in & free time"
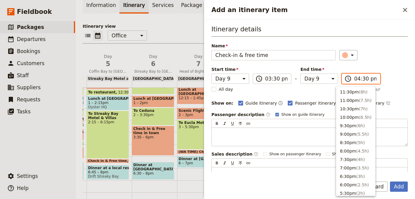
click at [359, 78] on input "04:30 pm" at bounding box center [365, 78] width 22 height 7
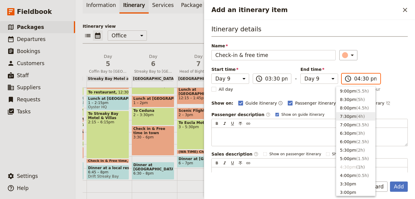
scroll to position [36, 0]
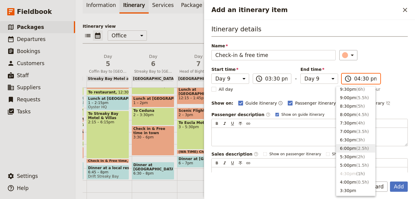
click at [356, 146] on span "( 2.5h )" at bounding box center [362, 148] width 13 height 5
type input "06:00 pm"
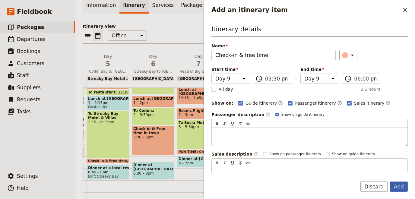
click at [399, 185] on button "Add" at bounding box center [399, 187] width 18 height 10
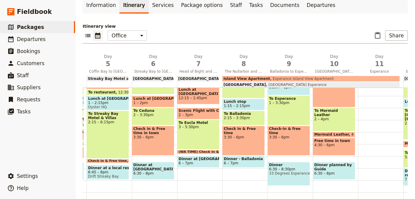
click at [295, 159] on div "Breakfast 7 – 8:30am To Norseman 8:30 – 11am Free time, then lunch stop in Nors…" at bounding box center [290, 84] width 45 height 290
select select "9"
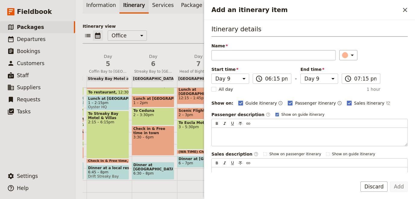
click at [226, 56] on input "Name" at bounding box center [273, 55] width 124 height 10
type input "to"
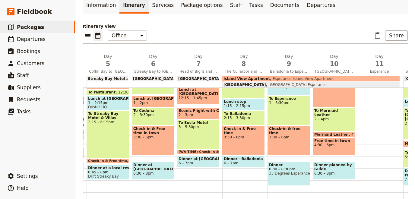
click at [278, 157] on div "Breakfast 7 – 8:30am To Norseman 8:30 – 11am Free time, then lunch stop in Nors…" at bounding box center [290, 84] width 45 height 290
select select "9"
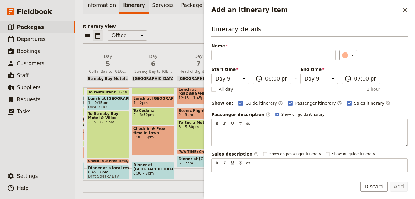
click at [264, 48] on span "Name" at bounding box center [273, 46] width 124 height 6
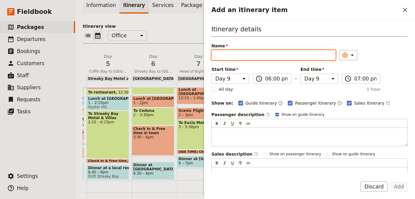
click at [264, 50] on input "Name" at bounding box center [273, 55] width 124 height 10
click at [261, 52] on input "Name" at bounding box center [273, 55] width 124 height 10
type input "to restaurant"
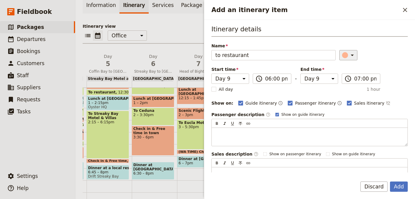
click at [350, 55] on icon "Add an itinerary item" at bounding box center [352, 55] width 7 height 7
click at [341, 72] on div "button" at bounding box center [341, 74] width 6 height 6
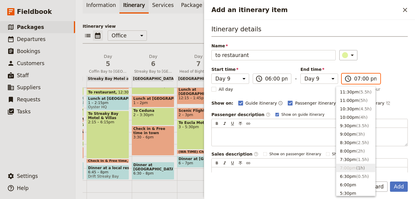
click at [360, 78] on input "07:00 pm" at bounding box center [365, 78] width 22 height 7
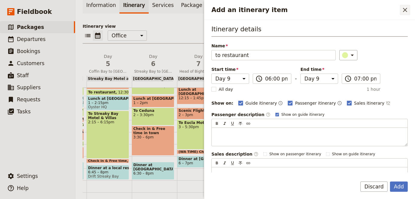
click at [407, 6] on icon "Close drawer" at bounding box center [404, 9] width 7 height 7
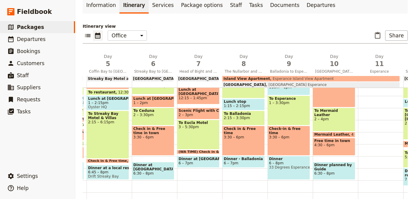
click at [284, 167] on span "33 Degrees Esperance" at bounding box center [289, 167] width 40 height 4
select select "9"
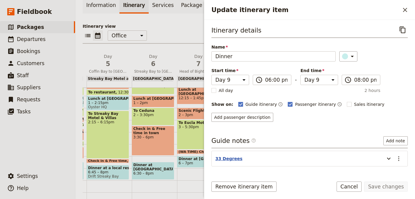
click at [230, 158] on button "33 Degrees" at bounding box center [228, 159] width 27 height 6
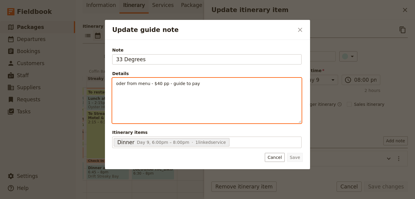
click at [119, 84] on span "oder from menu - $40 pp - guide to pay" at bounding box center [158, 83] width 84 height 5
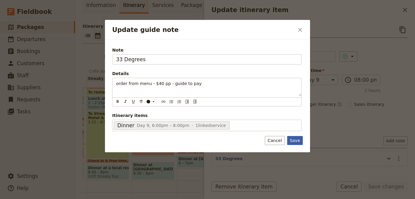
click at [298, 141] on div "Note 33 Degrees Details order from menu - $40 pp - guide to pay ​ ​ ​ ​ ​ ​ ​ ​…" at bounding box center [207, 96] width 205 height 113
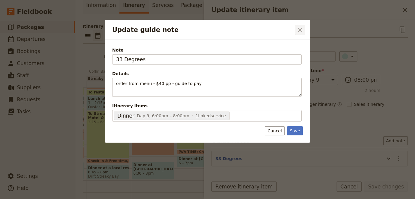
click at [296, 33] on button "​" at bounding box center [300, 30] width 10 height 10
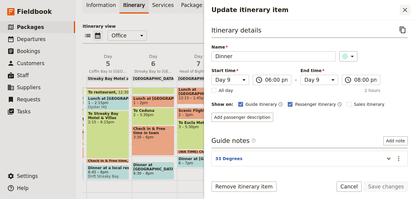
click at [406, 9] on icon "Close drawer" at bounding box center [404, 9] width 7 height 7
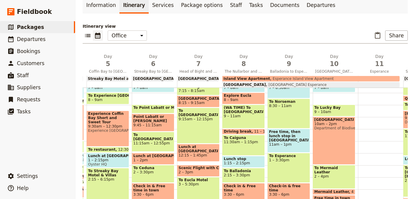
scroll to position [66, 0]
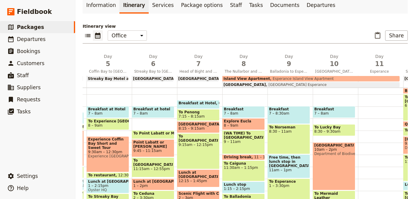
click at [338, 143] on span "[GEOGRAPHIC_DATA]" at bounding box center [334, 145] width 40 height 4
select select "10"
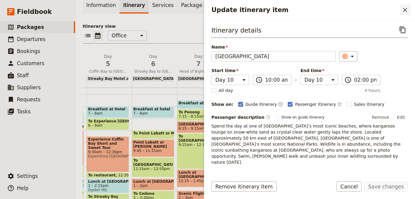
click at [405, 9] on icon "Close drawer" at bounding box center [405, 10] width 4 height 4
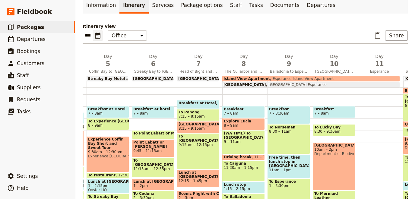
click at [326, 143] on span "[GEOGRAPHIC_DATA]" at bounding box center [334, 145] width 40 height 4
select select "10"
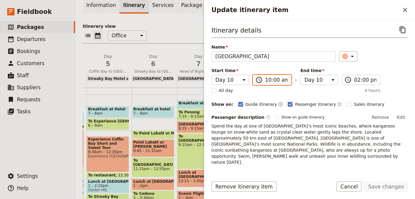
click at [278, 81] on input "10:00 am" at bounding box center [276, 79] width 22 height 7
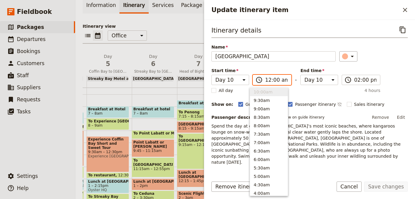
scroll to position [299, 0]
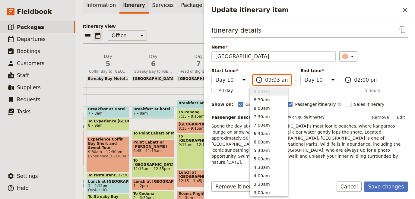
type input "09:30 am"
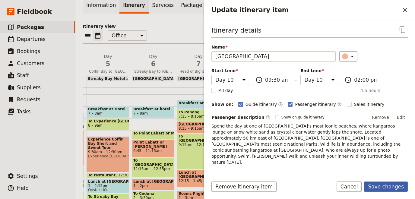
click at [380, 185] on button "Save changes" at bounding box center [386, 187] width 44 height 10
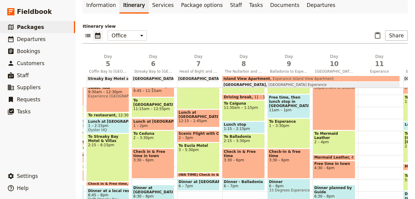
scroll to position [149, 0]
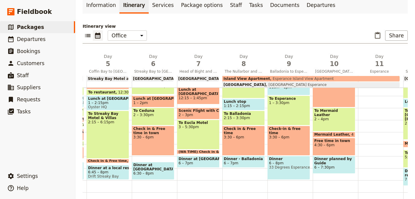
click at [363, 150] on div at bounding box center [380, 84] width 45 height 290
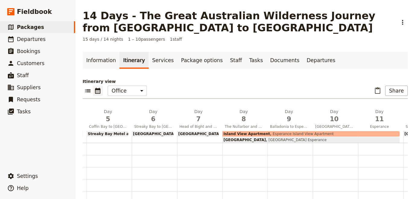
scroll to position [0, 0]
click at [335, 120] on span "10" at bounding box center [334, 119] width 38 height 9
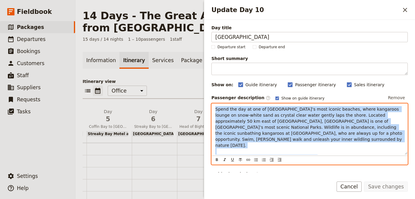
drag, startPoint x: 381, startPoint y: 150, endPoint x: 78, endPoint y: 60, distance: 315.8
click at [212, 104] on div "Spend the day at one of [GEOGRAPHIC_DATA]’s most iconic beaches, where kangaroo…" at bounding box center [310, 129] width 196 height 51
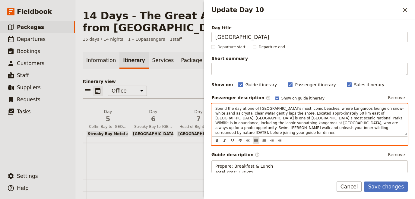
click at [257, 137] on button "​" at bounding box center [256, 140] width 7 height 7
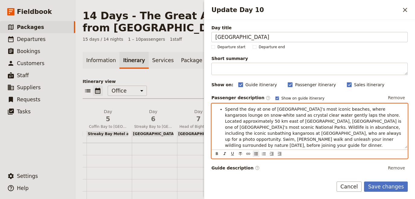
click at [316, 150] on div "​ ​ ​ ​ ​ ​ ​ ​ ​" at bounding box center [310, 154] width 196 height 9
click at [322, 141] on li "Spend the day at one of [GEOGRAPHIC_DATA]’s most iconic beaches, where kangaroo…" at bounding box center [314, 127] width 179 height 42
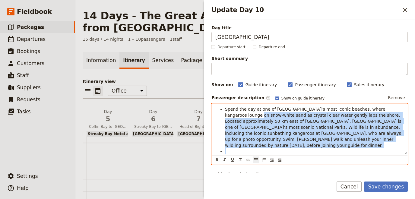
drag, startPoint x: 270, startPoint y: 150, endPoint x: 190, endPoint y: 112, distance: 88.4
click at [212, 112] on div "Spend the day at one of [GEOGRAPHIC_DATA]’s most iconic beaches, where kangaroo…" at bounding box center [310, 129] width 196 height 51
click at [278, 154] on li "[DATE] we travel 160 km" at bounding box center [314, 157] width 179 height 6
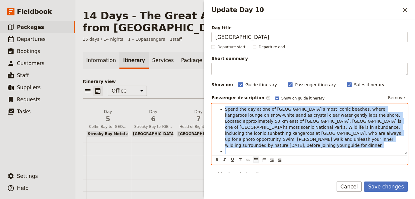
drag, startPoint x: 277, startPoint y: 151, endPoint x: 126, endPoint y: 77, distance: 168.8
click at [212, 104] on div "Spend the day at one of [GEOGRAPHIC_DATA]’s most iconic beaches, where kangaroo…" at bounding box center [310, 129] width 196 height 51
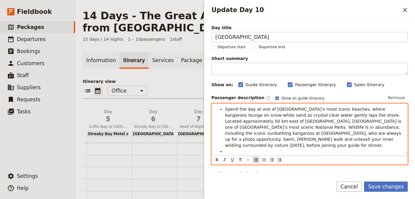
click at [258, 158] on icon "Bulleted list" at bounding box center [256, 159] width 5 height 5
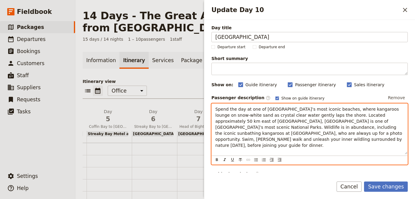
click at [274, 133] on span "Spend the day at one of [GEOGRAPHIC_DATA]’s most iconic beaches, where kangaroo…" at bounding box center [309, 127] width 188 height 41
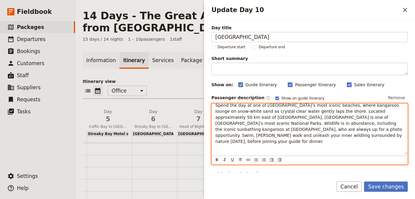
scroll to position [7, 0]
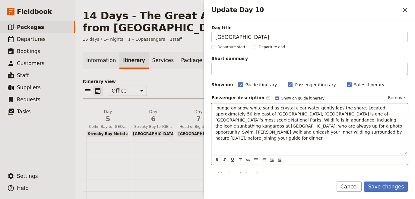
click at [238, 137] on div "Spend the day at one of [GEOGRAPHIC_DATA]’s most iconic beaches, where kangaroo…" at bounding box center [310, 129] width 196 height 51
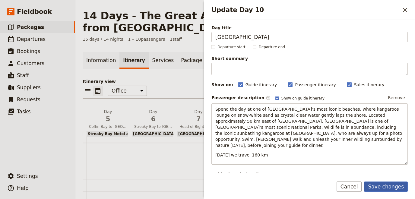
click at [395, 187] on button "Save changes" at bounding box center [386, 187] width 44 height 10
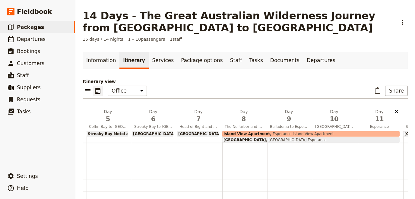
click at [395, 113] on icon "Delete day Esperance" at bounding box center [397, 112] width 6 height 6
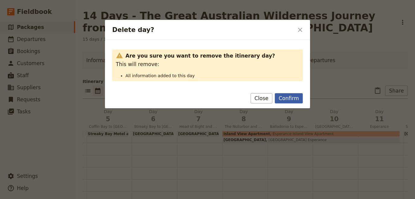
click at [294, 101] on button "Confirm" at bounding box center [289, 98] width 28 height 10
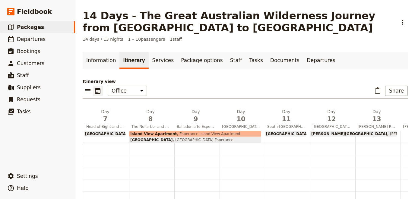
scroll to position [0, 321]
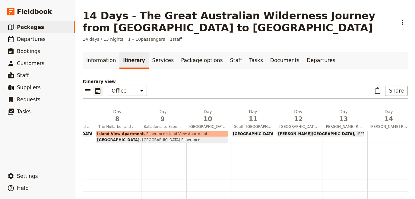
drag, startPoint x: 347, startPoint y: 159, endPoint x: 415, endPoint y: 177, distance: 70.0
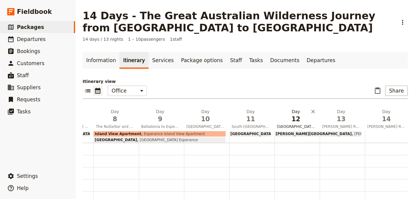
click at [296, 123] on button "Day 12 [GEOGRAPHIC_DATA] and [GEOGRAPHIC_DATA]" at bounding box center [296, 120] width 45 height 22
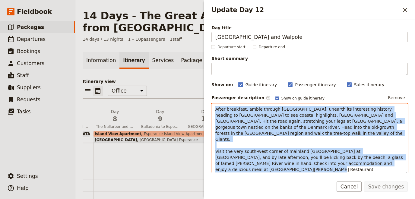
drag, startPoint x: 278, startPoint y: 169, endPoint x: 113, endPoint y: 71, distance: 192.4
click at [212, 104] on div "After breakfast, amble through [GEOGRAPHIC_DATA], unearth its interesting histo…" at bounding box center [310, 138] width 196 height 69
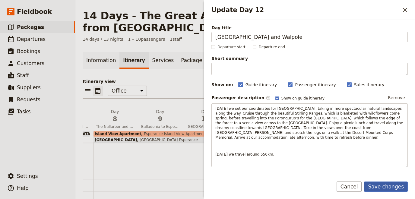
click at [386, 187] on button "Save changes" at bounding box center [386, 187] width 44 height 10
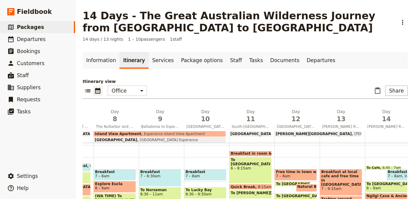
scroll to position [55, 0]
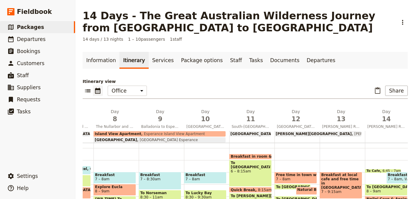
click at [297, 178] on span "7 – 8am" at bounding box center [296, 179] width 40 height 4
select select "12"
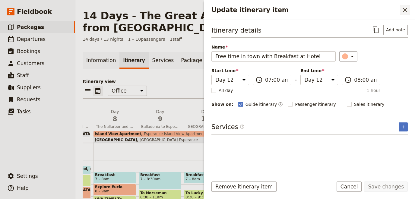
click at [403, 13] on icon "Close drawer" at bounding box center [404, 9] width 7 height 7
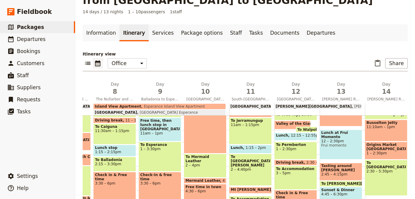
scroll to position [149, 0]
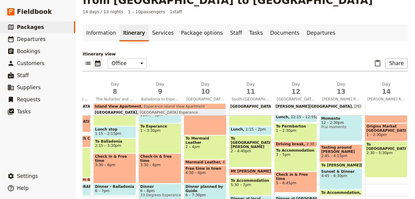
click at [285, 127] on span "To Permberton" at bounding box center [296, 126] width 40 height 4
select select "12"
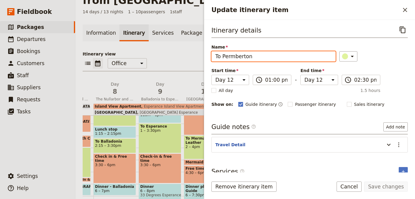
click at [228, 53] on input "To Permberton" at bounding box center [273, 56] width 124 height 10
type input "To Pemberton"
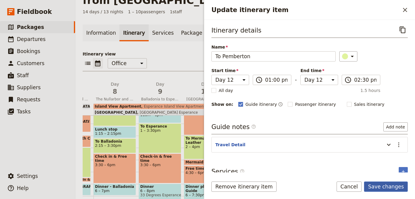
click at [379, 183] on button "Save changes" at bounding box center [386, 187] width 44 height 10
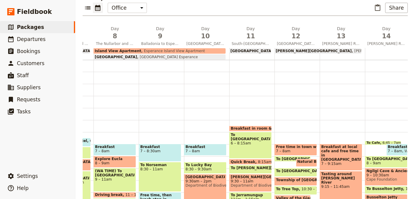
scroll to position [0, 0]
click at [253, 36] on span "11" at bounding box center [251, 36] width 38 height 9
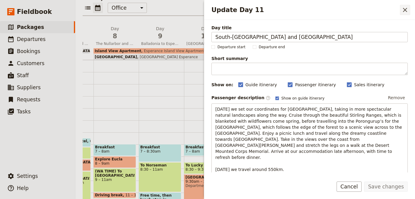
click at [406, 10] on icon "Close drawer" at bounding box center [404, 9] width 7 height 7
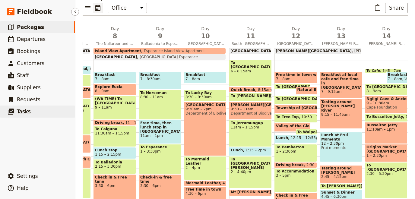
scroll to position [83, 0]
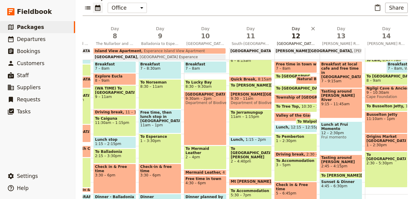
click at [304, 43] on span "[GEOGRAPHIC_DATA] and Walpole" at bounding box center [295, 43] width 43 height 5
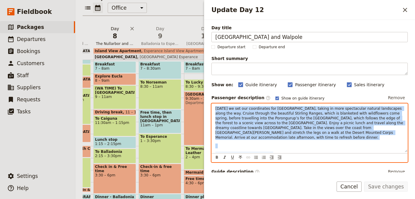
drag, startPoint x: 277, startPoint y: 154, endPoint x: 97, endPoint y: 44, distance: 211.1
click at [212, 104] on div "[DATE] we set our coordinates for [GEOGRAPHIC_DATA], taking in more spectacular…" at bounding box center [310, 128] width 196 height 48
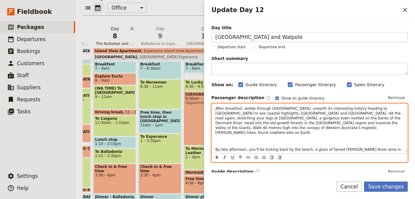
scroll to position [21, 0]
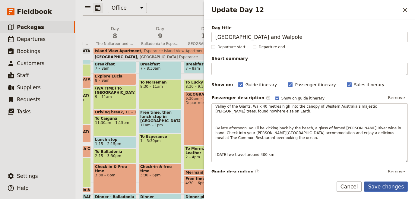
click at [390, 182] on button "Save changes" at bounding box center [386, 187] width 44 height 10
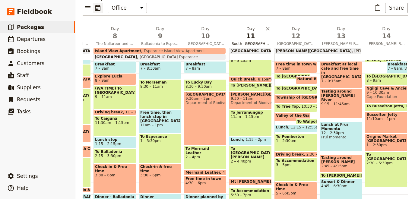
click at [257, 45] on span "South-[GEOGRAPHIC_DATA] and [GEOGRAPHIC_DATA]" at bounding box center [250, 43] width 43 height 5
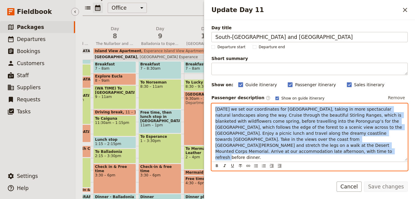
drag, startPoint x: 217, startPoint y: 133, endPoint x: 37, endPoint y: 31, distance: 207.4
click at [212, 104] on div "[DATE] we set our coordinates for [GEOGRAPHIC_DATA], taking in more spectacular…" at bounding box center [310, 132] width 196 height 57
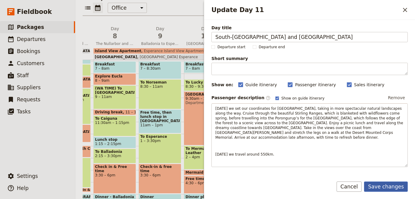
click at [386, 191] on button "Save changes" at bounding box center [386, 187] width 44 height 10
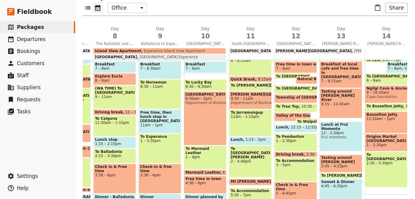
scroll to position [0, 0]
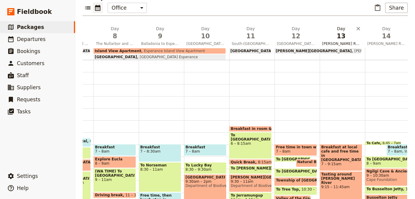
click at [343, 40] on button "Day 13 [PERSON_NAME] River" at bounding box center [342, 37] width 45 height 22
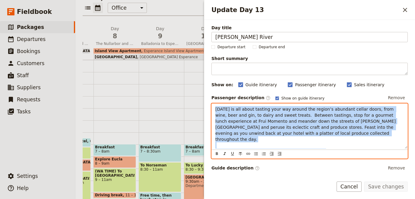
drag, startPoint x: 348, startPoint y: 146, endPoint x: -29, endPoint y: 0, distance: 404.1
click at [212, 104] on div "[DATE] is all about tasting your way around the region’s abundant cellar doors,…" at bounding box center [310, 126] width 196 height 45
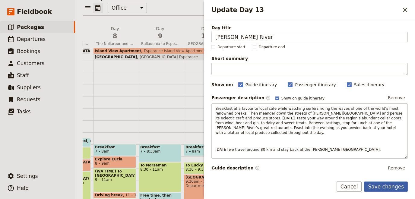
click at [381, 186] on button "Save changes" at bounding box center [386, 187] width 44 height 10
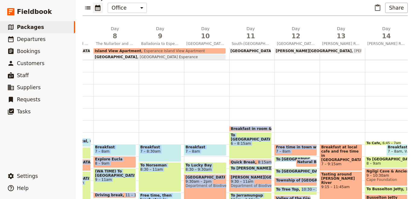
scroll to position [0, 326]
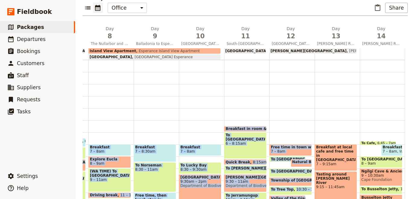
drag, startPoint x: 359, startPoint y: 113, endPoint x: 415, endPoint y: 123, distance: 56.3
click at [405, 123] on div "1 am 2 am 3 am 4 am 5 am 6 am 7 am 8 am 9 am 10 am 11 am 12 pm 1 pm 2 pm 3 pm 4…" at bounding box center [81, 130] width 649 height 141
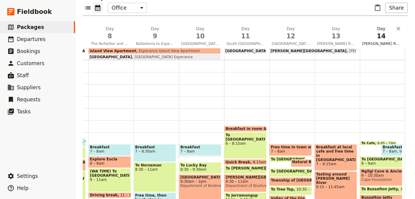
click at [377, 41] on span "[PERSON_NAME] River to [GEOGRAPHIC_DATA]" at bounding box center [381, 43] width 43 height 5
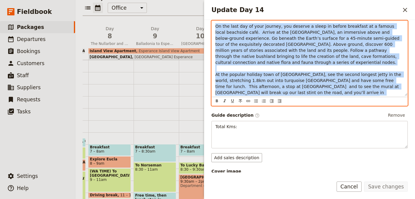
scroll to position [0, 0]
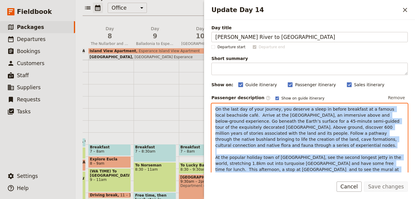
drag, startPoint x: 269, startPoint y: 95, endPoint x: -11, endPoint y: -17, distance: 302.0
click at [212, 104] on div "On the last day of your journey, you deserve a sleep in before breakfast at a f…" at bounding box center [310, 141] width 196 height 75
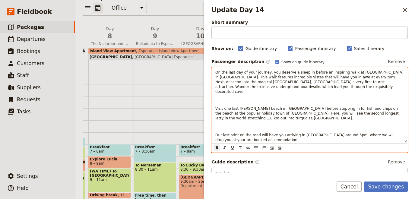
scroll to position [56, 0]
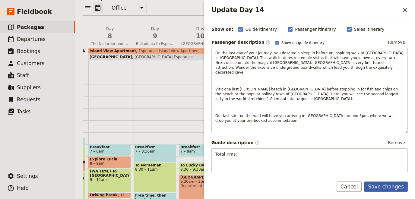
click at [393, 189] on button "Save changes" at bounding box center [386, 187] width 44 height 10
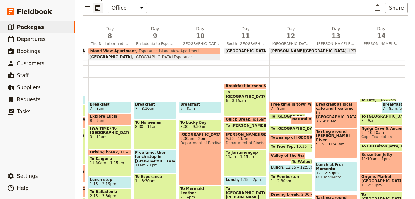
scroll to position [83, 0]
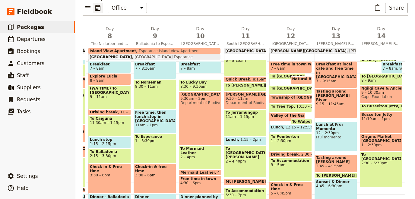
click at [156, 173] on span "3:30 – 6pm" at bounding box center [155, 175] width 40 height 4
select select "9"
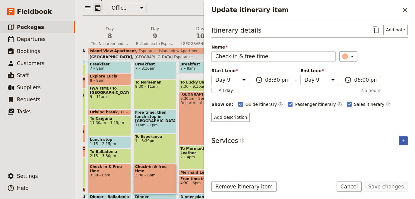
click at [404, 142] on button "​" at bounding box center [403, 140] width 9 height 9
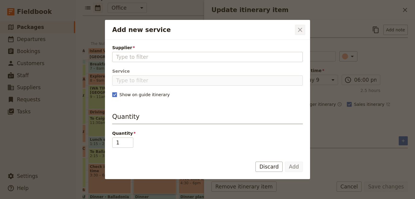
click at [303, 29] on icon "Close dialog" at bounding box center [300, 29] width 7 height 7
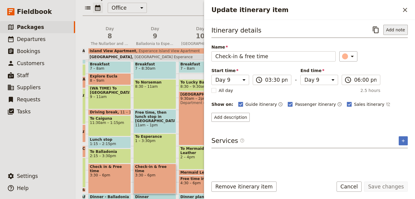
click at [392, 26] on button "Add note" at bounding box center [395, 30] width 24 height 10
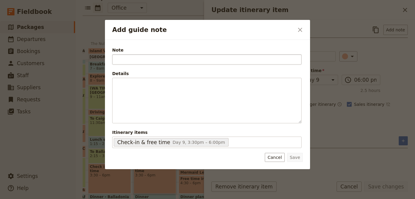
click at [192, 56] on input "Note" at bounding box center [206, 59] width 189 height 10
type input "Accommodation"
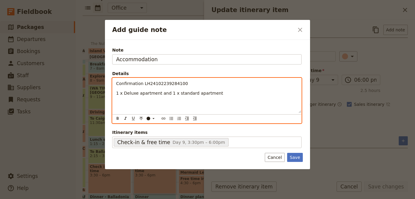
click at [184, 85] on p "Confirmation LH24102239284100" at bounding box center [207, 84] width 182 height 6
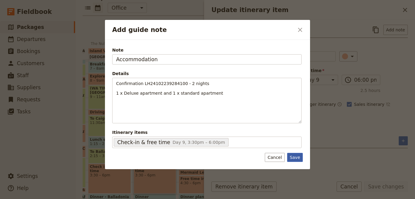
click at [296, 156] on button "Save" at bounding box center [295, 157] width 16 height 9
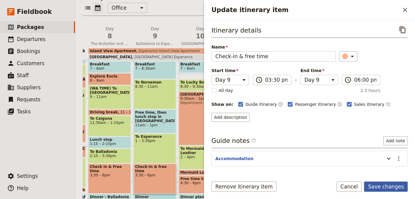
click at [396, 188] on button "Save changes" at bounding box center [386, 187] width 44 height 10
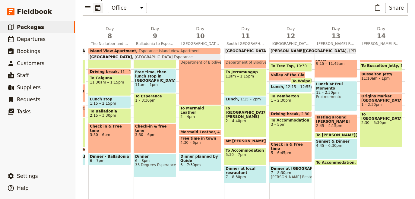
scroll to position [138, 0]
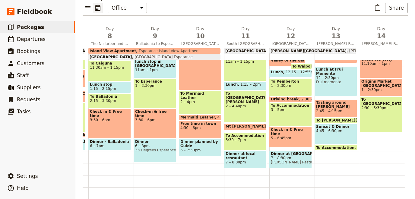
click at [336, 80] on span "Frui momento" at bounding box center [336, 82] width 40 height 4
select select "13"
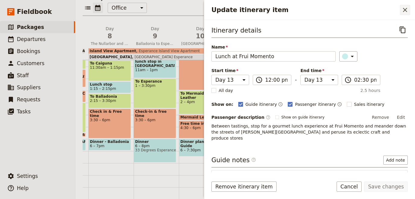
click at [404, 10] on icon "Close drawer" at bounding box center [404, 9] width 7 height 7
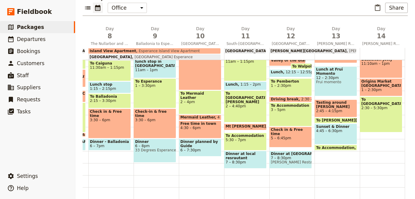
click at [163, 169] on div "Breakfast 7 – 8:30am To Norseman 8:30 – 11am Free time, then lunch stop in Nors…" at bounding box center [156, 67] width 45 height 290
select select "9"
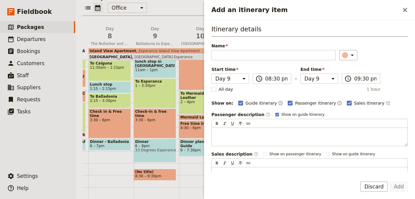
click at [412, 6] on div "Add an itinerary item ​" at bounding box center [309, 10] width 211 height 20
click at [408, 7] on icon "Close drawer" at bounding box center [404, 9] width 7 height 7
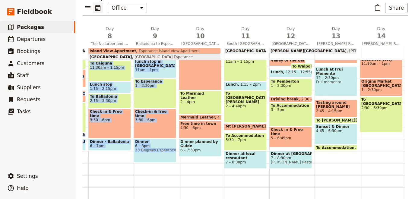
scroll to position [0, 0]
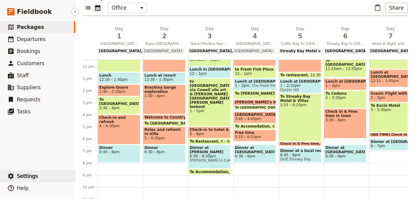
drag, startPoint x: 214, startPoint y: 180, endPoint x: 25, endPoint y: 180, distance: 189.4
click at [83, 173] on div "1 am 2 am 3 am 4 am 5 am 6 am 7 am 8 am 9 am 10 am 11 am 12 pm 1 pm 2 pm 3 pm 4…" at bounding box center [407, 130] width 649 height 141
click at [258, 177] on div "Breakfast at hotel 7:30 – 8:30am To [GEOGRAPHIC_DATA] 8:30 – 9am Explore [GEOGR…" at bounding box center [255, 67] width 45 height 290
select select "4"
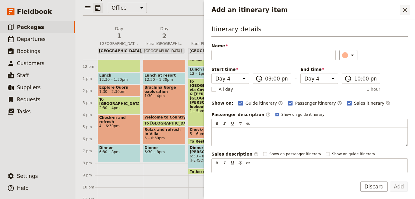
click at [405, 12] on icon "Close drawer" at bounding box center [404, 9] width 7 height 7
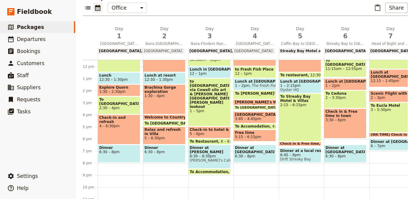
click at [252, 154] on span "6:30 – 8pm" at bounding box center [255, 156] width 40 height 4
select select "4"
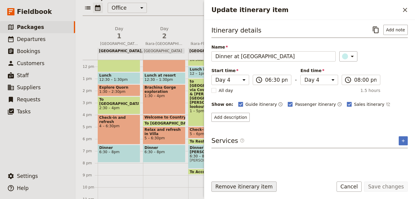
click at [223, 188] on button "Remove itinerary item" at bounding box center [243, 187] width 65 height 10
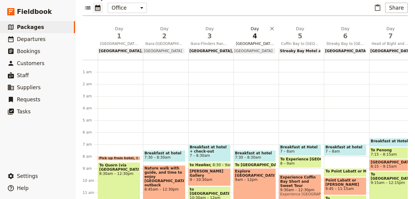
click at [252, 42] on span "[GEOGRAPHIC_DATA] & Surrounds" at bounding box center [254, 43] width 43 height 5
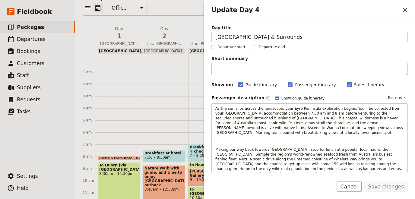
click at [347, 84] on rect "Update Day 4" at bounding box center [349, 85] width 5 height 5
click at [347, 82] on input "Sales itinerary" at bounding box center [347, 81] width 0 height 0
checkbox input "false"
click at [386, 186] on button "Save changes" at bounding box center [386, 187] width 44 height 10
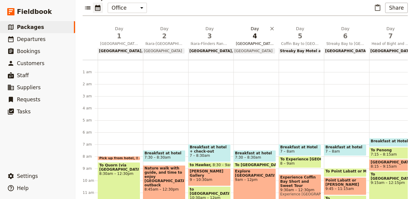
click at [249, 39] on span "4" at bounding box center [255, 36] width 38 height 9
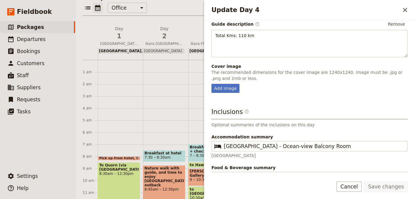
scroll to position [209, 0]
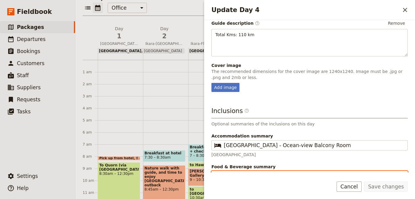
drag, startPoint x: 243, startPoint y: 162, endPoint x: 202, endPoint y: 163, distance: 40.7
click at [224, 173] on input "L / D" at bounding box center [314, 176] width 180 height 7
select select "2"
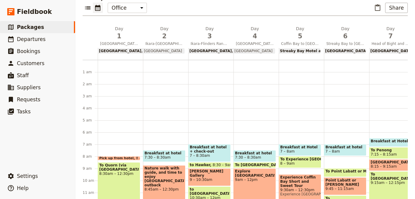
scroll to position [0, 0]
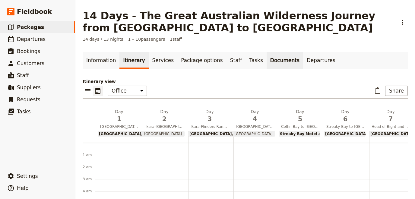
click at [267, 63] on link "Documents" at bounding box center [285, 60] width 36 height 17
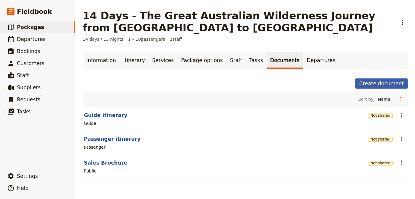
click at [376, 81] on button "Create document" at bounding box center [381, 83] width 52 height 10
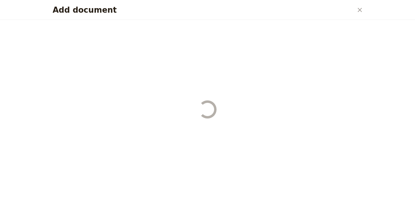
select select "RUN_SHEET"
select select "DEFAULT"
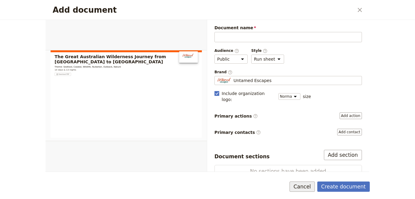
click at [315, 185] on button "Cancel" at bounding box center [302, 187] width 25 height 10
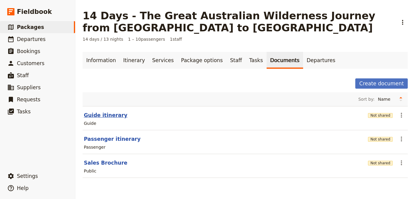
click at [103, 113] on button "Guide itinerary" at bounding box center [105, 115] width 43 height 7
select select "STAFF"
select select "RUN_SHEET"
select select "DEFAULT"
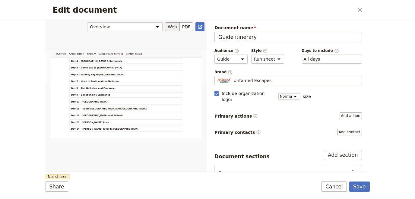
scroll to position [137, 0]
click at [188, 32] on div "Edit document" at bounding box center [126, 96] width 161 height 152
click at [188, 30] on button "PDF" at bounding box center [186, 26] width 13 height 9
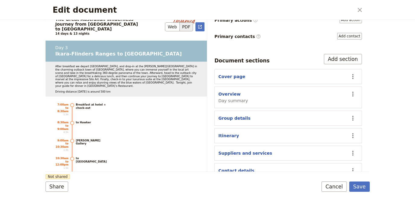
scroll to position [1882, 0]
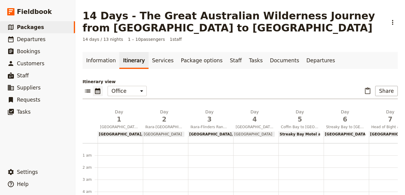
click at [114, 133] on span "[GEOGRAPHIC_DATA]" at bounding box center [120, 134] width 43 height 4
select select "2"
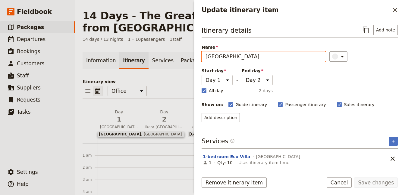
click at [271, 56] on input "[GEOGRAPHIC_DATA]" at bounding box center [264, 56] width 124 height 10
drag, startPoint x: 259, startPoint y: 55, endPoint x: 256, endPoint y: 55, distance: 3.6
click at [256, 55] on input "Rawnsley Park Station -" at bounding box center [264, 56] width 124 height 10
type input "[GEOGRAPHIC_DATA]"
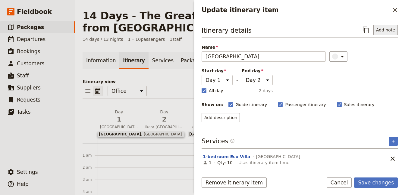
click at [389, 28] on button "Add note" at bounding box center [386, 30] width 24 height 10
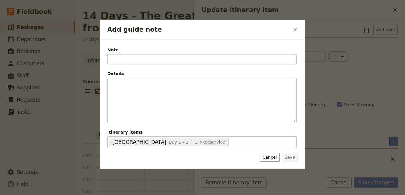
click at [192, 57] on input "Note" at bounding box center [201, 59] width 189 height 10
type input "G"
type input "Accommodation"
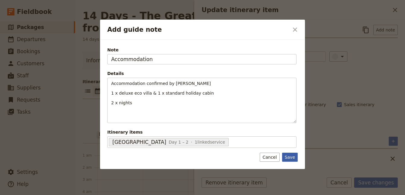
click at [289, 158] on button "Save" at bounding box center [290, 156] width 16 height 9
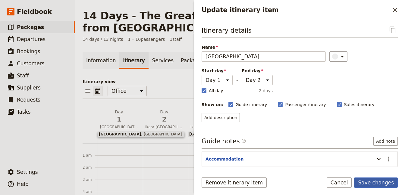
click at [365, 183] on button "Save changes" at bounding box center [376, 182] width 44 height 10
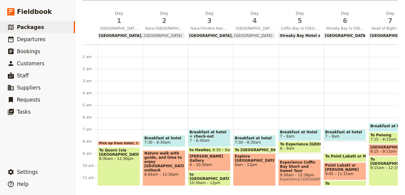
click at [148, 34] on span "[GEOGRAPHIC_DATA]" at bounding box center [161, 35] width 41 height 4
select select "2"
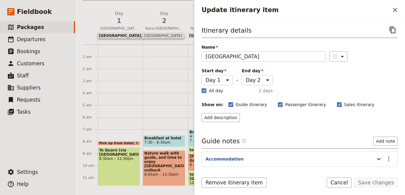
scroll to position [42, 0]
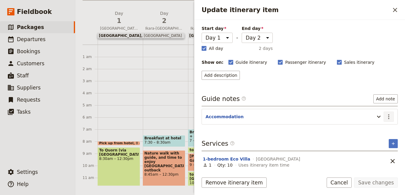
click at [392, 113] on icon "Actions" at bounding box center [389, 116] width 7 height 7
click at [375, 136] on span "Remove note" at bounding box center [376, 136] width 28 height 6
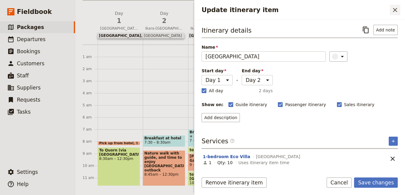
click at [395, 11] on icon "Close drawer" at bounding box center [395, 10] width 4 height 4
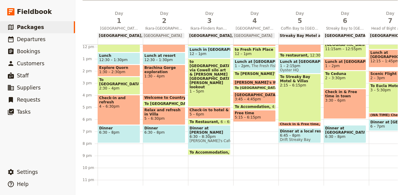
scroll to position [149, 0]
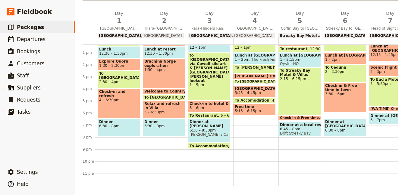
click at [131, 124] on span "6:30 – 8pm" at bounding box center [119, 126] width 40 height 4
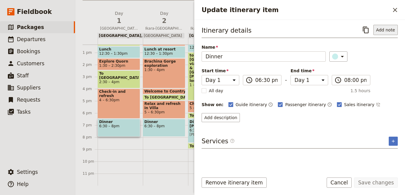
click at [392, 31] on button "Add note" at bounding box center [386, 30] width 24 height 10
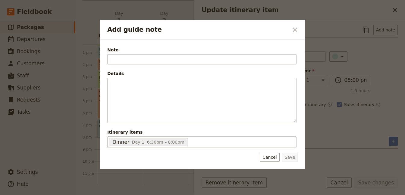
click at [128, 57] on input "Note" at bounding box center [201, 59] width 189 height 10
type input "G"
type input "Dinner"
click at [1, 83] on div at bounding box center [202, 97] width 405 height 195
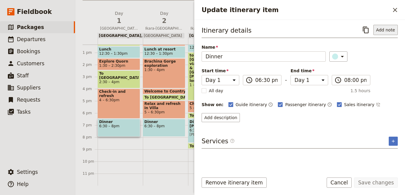
click at [384, 25] on button "Add note" at bounding box center [386, 30] width 24 height 10
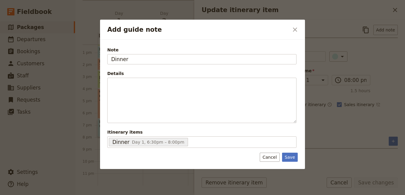
type input "Dinner"
click at [295, 160] on button "Save" at bounding box center [290, 156] width 16 height 9
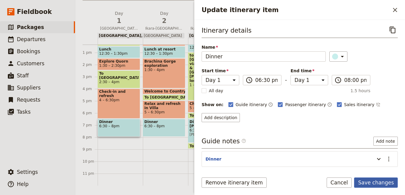
click at [372, 181] on button "Save changes" at bounding box center [376, 182] width 44 height 10
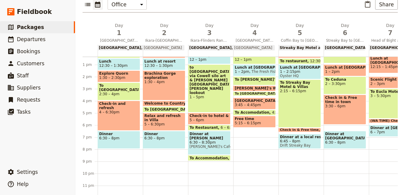
click at [161, 132] on span "Dinner" at bounding box center [164, 134] width 40 height 4
select select "2"
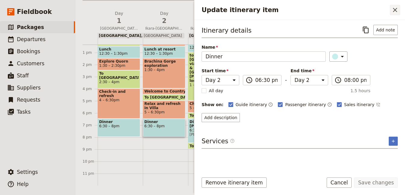
click at [396, 8] on icon "Close drawer" at bounding box center [395, 9] width 7 height 7
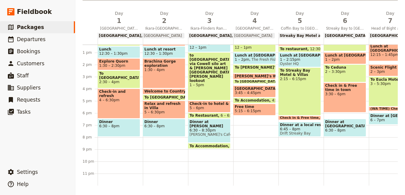
click at [217, 193] on main "14 Days - The Great Australian Wilderness Journey from Adelaide to Perth ​ 14 d…" at bounding box center [240, 48] width 330 height 293
click at [212, 134] on span "[PERSON_NAME]'s Cafe" at bounding box center [210, 134] width 40 height 4
select select "3"
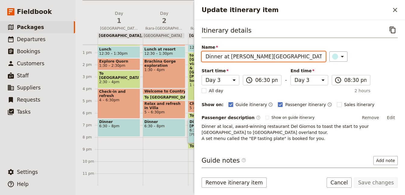
click at [253, 58] on input "Dinner at [PERSON_NAME][GEOGRAPHIC_DATA]" at bounding box center [264, 56] width 124 height 10
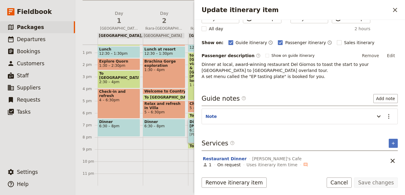
scroll to position [0, 0]
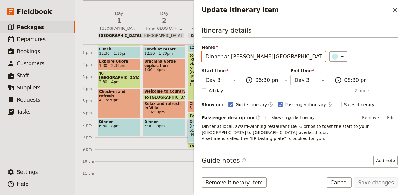
click at [230, 56] on input "Dinner at [PERSON_NAME][GEOGRAPHIC_DATA]" at bounding box center [264, 56] width 124 height 10
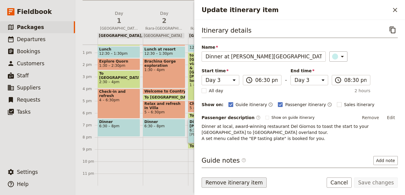
click at [232, 183] on button "Remove itinerary item" at bounding box center [234, 182] width 65 height 10
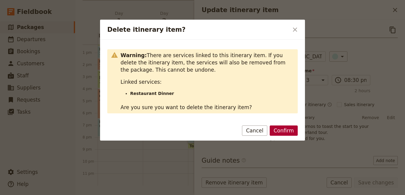
click at [279, 129] on button "Confirm" at bounding box center [284, 130] width 28 height 10
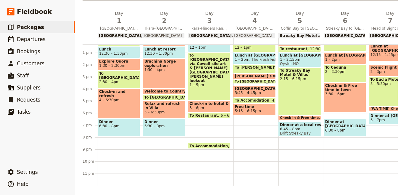
click at [203, 119] on div "Breakfast at hotel + check-out 7 – 8:30am to Hawker 8:30 – 9am Jeff Morgan Gall…" at bounding box center [210, 41] width 45 height 290
select select "3"
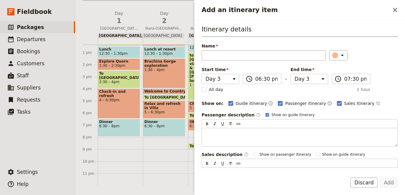
click at [235, 54] on input "Name" at bounding box center [264, 55] width 124 height 10
type input "Dinner at Sarin's"
click at [330, 53] on button "​" at bounding box center [339, 55] width 18 height 10
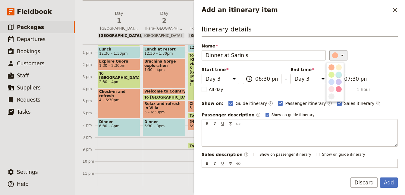
click at [339, 74] on div "button" at bounding box center [339, 74] width 6 height 6
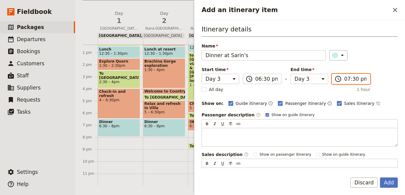
click at [346, 78] on input "07:30 pm" at bounding box center [355, 78] width 22 height 7
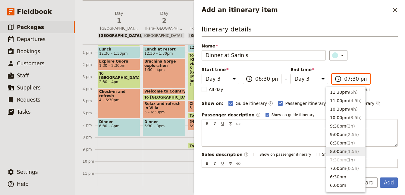
click at [339, 150] on button "8:00pm ( 1.5h )" at bounding box center [346, 151] width 39 height 8
type input "08:00 pm"
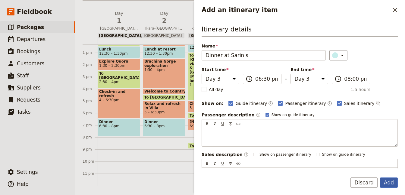
click at [391, 181] on button "Add" at bounding box center [389, 182] width 18 height 10
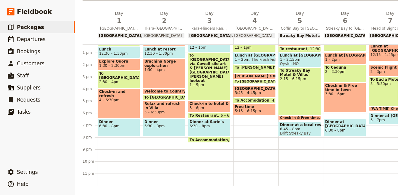
click at [212, 139] on span "To Accommodation" at bounding box center [210, 140] width 41 height 4
select select "3"
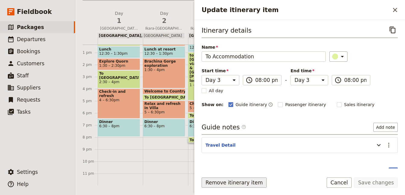
click at [243, 179] on button "Remove itinerary item" at bounding box center [234, 182] width 65 height 10
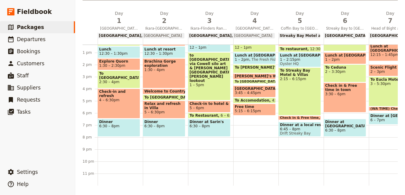
click at [204, 115] on span "To Restaurant" at bounding box center [205, 115] width 31 height 4
select select "3"
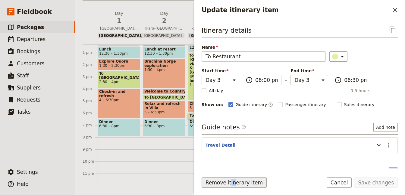
click at [228, 181] on button "Remove itinerary item" at bounding box center [234, 182] width 65 height 10
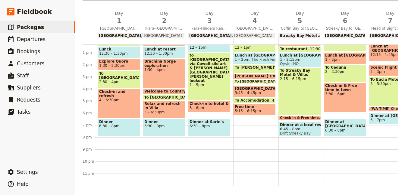
click at [198, 108] on span "5 – 6pm" at bounding box center [197, 108] width 14 height 4
select select "3"
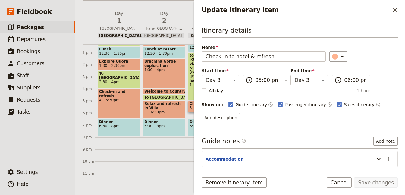
click at [370, 82] on div "Itinerary details ​ Name Check-in to hotel & refresh ​ Start time Day 1 Day 2 D…" at bounding box center [300, 73] width 196 height 97
click at [360, 81] on input "06:00 pm" at bounding box center [355, 79] width 22 height 7
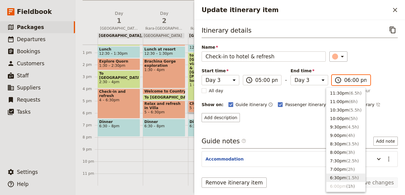
click at [339, 177] on button "6:30pm ( 1.5h )" at bounding box center [346, 177] width 39 height 8
type input "06:30 pm"
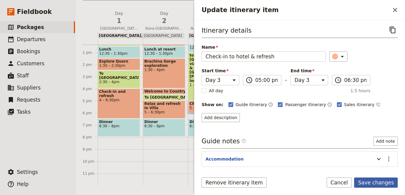
click at [372, 181] on button "Save changes" at bounding box center [376, 182] width 44 height 10
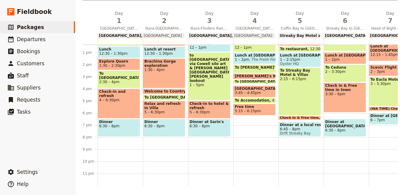
click at [387, 133] on div "Breakfast at Hotel 6:30 – 7:15am To Penong 7:15 – 8:15am Pening Wingmill Museum…" at bounding box center [391, 41] width 45 height 290
select select "7"
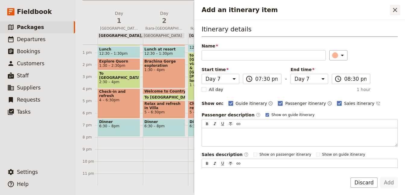
click at [395, 7] on icon "Close drawer" at bounding box center [395, 9] width 7 height 7
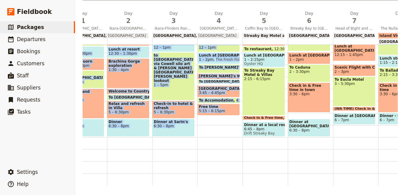
scroll to position [0, 79]
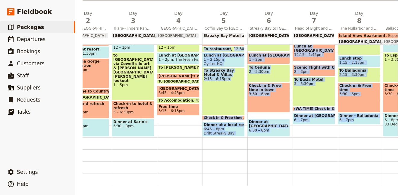
drag, startPoint x: 291, startPoint y: 174, endPoint x: 400, endPoint y: 173, distance: 108.9
click at [405, 174] on div "1 am 2 am 3 am 4 am 5 am 6 am 7 am 8 am 9 am 10 am 11 am 12 pm 1 pm 2 pm 3 pm 4…" at bounding box center [330, 41] width 649 height 290
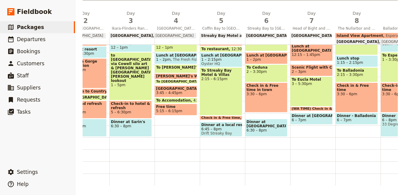
click at [300, 159] on div "Breakfast at Hotel 6:30 – 7:15am To Penong 7:15 – 8:15am Pening Wingmill Museum…" at bounding box center [312, 41] width 45 height 290
select select "7"
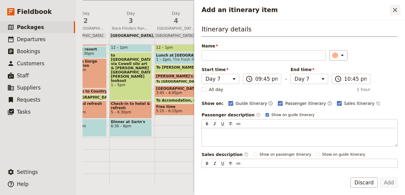
click at [395, 10] on icon "Close drawer" at bounding box center [395, 9] width 7 height 7
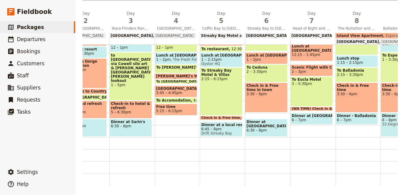
click at [308, 93] on div "To Eucla Motel 3 – 5:30pm" at bounding box center [311, 91] width 43 height 30
select select "7"
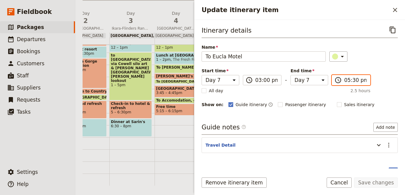
click at [354, 80] on input "05:30 pm" at bounding box center [355, 79] width 22 height 7
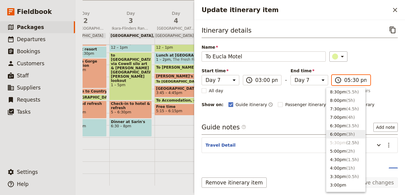
scroll to position [49, 0]
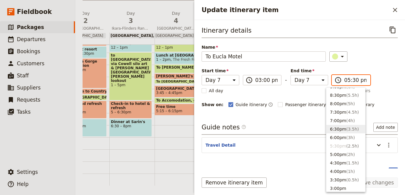
click at [337, 129] on button "6:30pm ( 3.5h )" at bounding box center [346, 129] width 39 height 8
type input "06:30 pm"
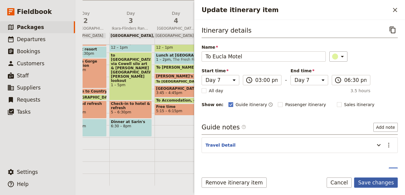
click at [385, 180] on button "Save changes" at bounding box center [376, 182] width 44 height 10
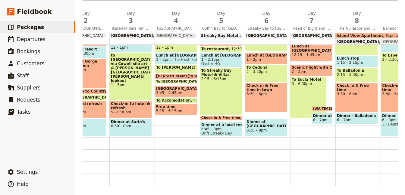
click at [359, 100] on div "Check in & Free time 3:30 – 6pm" at bounding box center [357, 97] width 43 height 30
select select "8"
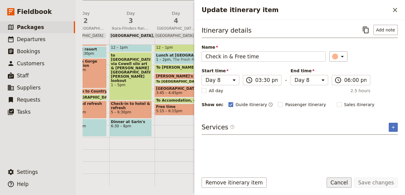
click at [344, 179] on button "Cancel" at bounding box center [339, 182] width 25 height 10
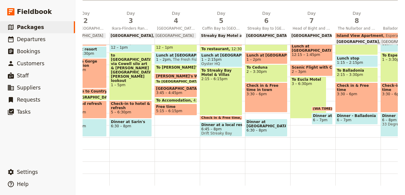
click at [354, 93] on div "Check in & Free time 3:30 – 6pm" at bounding box center [357, 97] width 43 height 30
select select "8"
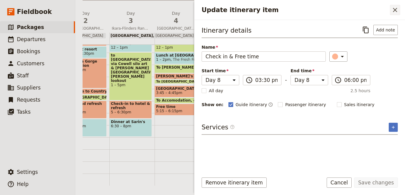
click at [395, 9] on icon "Close drawer" at bounding box center [395, 9] width 7 height 7
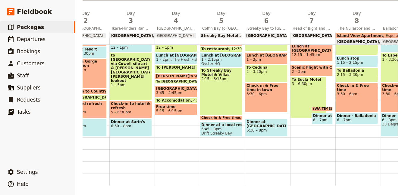
click at [309, 86] on div "To Eucla Motel 3 – 6:30pm" at bounding box center [308, 97] width 36 height 42
select select "7"
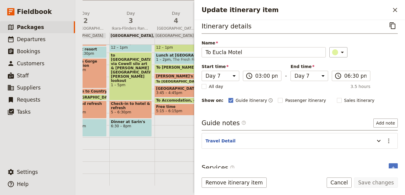
scroll to position [9, 0]
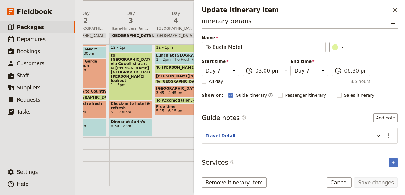
click at [325, 135] on header "Travel Detail" at bounding box center [289, 135] width 166 height 7
click at [379, 132] on icon "Update itinerary item" at bounding box center [379, 135] width 7 height 7
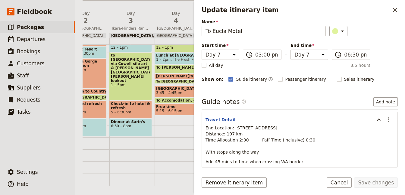
scroll to position [49, 0]
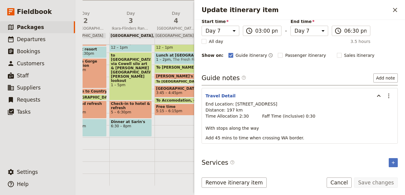
click at [300, 116] on p "End Location: [STREET_ADDRESS] Distance: 197 km Time Allocation 2:30 Faff Time …" at bounding box center [300, 116] width 189 height 30
drag, startPoint x: 301, startPoint y: 115, endPoint x: 293, endPoint y: 114, distance: 7.6
click at [293, 114] on p "End Location: [STREET_ADDRESS] Distance: 197 km Time Allocation 2:30 Faff Time …" at bounding box center [300, 116] width 189 height 30
click at [294, 114] on span "End Location: [STREET_ADDRESS] Distance: 197 km Time Allocation 2:30 Faff Time …" at bounding box center [261, 115] width 110 height 29
click at [293, 114] on span "End Location: [STREET_ADDRESS] Distance: 197 km Time Allocation 2:30 Faff Time …" at bounding box center [261, 115] width 110 height 29
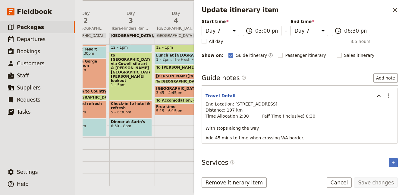
click at [303, 114] on p "End Location: [STREET_ADDRESS] Distance: 197 km Time Allocation 2:30 Faff Time …" at bounding box center [300, 116] width 189 height 30
click at [296, 114] on span "End Location: [STREET_ADDRESS] Distance: 197 km Time Allocation 2:30 Faff Time …" at bounding box center [261, 115] width 110 height 29
click at [295, 114] on span "End Location: [STREET_ADDRESS] Distance: 197 km Time Allocation 2:30 Faff Time …" at bounding box center [261, 115] width 110 height 29
click at [389, 93] on icon "Actions" at bounding box center [389, 95] width 7 height 7
click at [375, 107] on span "Edit note" at bounding box center [371, 107] width 19 height 6
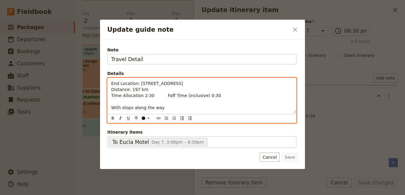
click at [202, 95] on span "End Location: [STREET_ADDRESS] Distance: 197 km Time Allocation 2:30 Faff Time …" at bounding box center [166, 95] width 110 height 29
click at [199, 95] on span "End Location: [STREET_ADDRESS] Distance: 197 km Time Allocation 2:30 Faff Time …" at bounding box center [166, 95] width 110 height 29
click at [201, 95] on span "End Location: Eyre Hwy, Eucla WA 6443 Distance: 197 km Time Allocation 2:30 Faf…" at bounding box center [166, 95] width 110 height 29
click at [144, 95] on span "End Location: Eyre Hwy, Eucla WA 6443 Distance: 197 km Time Allocation 2:30 Faf…" at bounding box center [166, 95] width 110 height 29
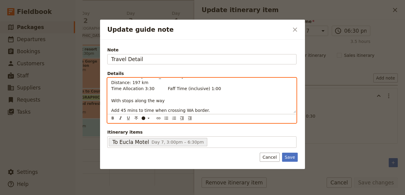
scroll to position [7, 0]
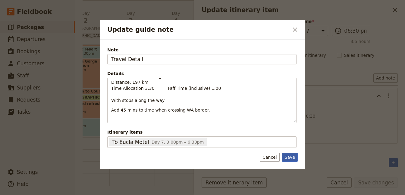
click at [292, 156] on button "Save" at bounding box center [290, 156] width 16 height 9
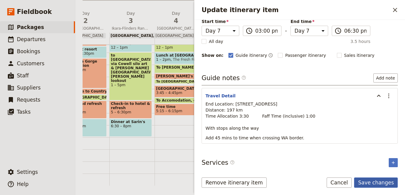
click at [381, 182] on button "Save changes" at bounding box center [376, 182] width 44 height 10
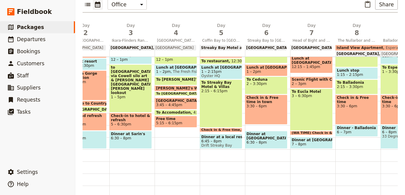
click at [321, 132] on span at bounding box center [312, 133] width 42 height 2
select select "7"
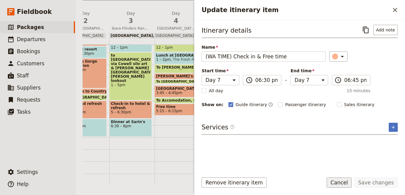
click at [349, 182] on button "Cancel" at bounding box center [339, 182] width 25 height 10
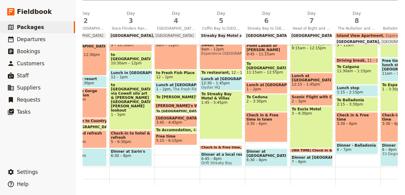
scroll to position [135, 0]
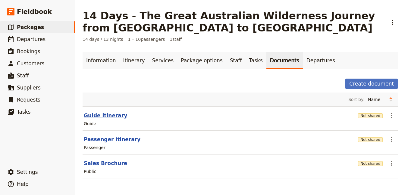
click at [107, 117] on button "Guide itinerary" at bounding box center [105, 115] width 43 height 7
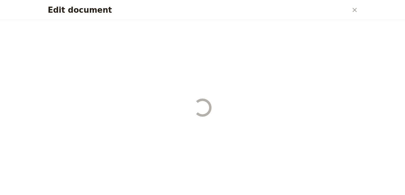
select select "STAFF"
select select "RUN_SHEET"
select select "DEFAULT"
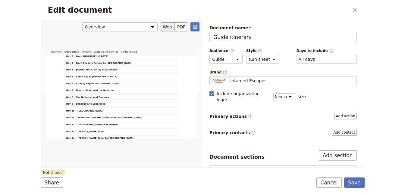
scroll to position [132, 0]
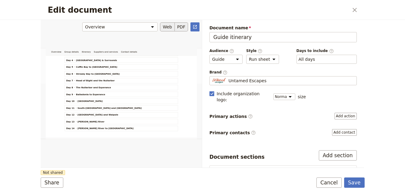
click at [182, 27] on button "PDF" at bounding box center [181, 26] width 13 height 9
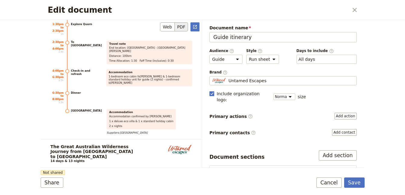
scroll to position [1243, 0]
